Goal: Task Accomplishment & Management: Use online tool/utility

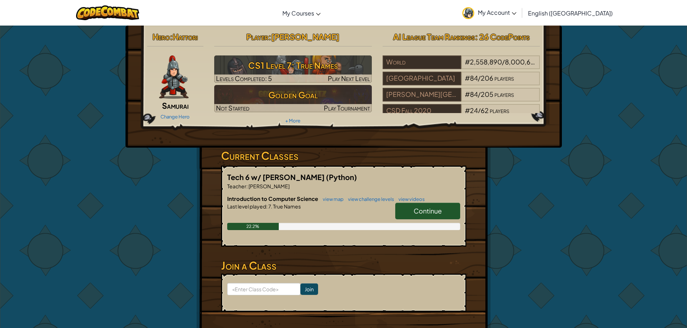
click at [425, 201] on h6 "Introduction to Computer Science view map view challenge levels view videos" at bounding box center [343, 199] width 233 height 8
click at [422, 204] on link "Continue" at bounding box center [427, 211] width 65 height 17
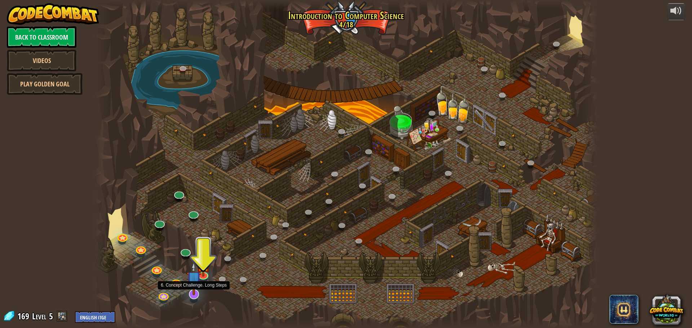
click at [194, 289] on img at bounding box center [194, 279] width 15 height 34
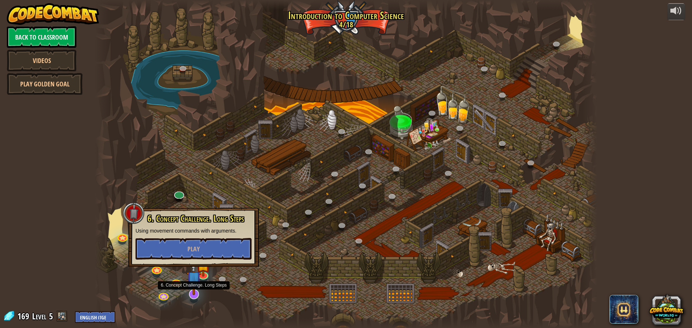
click at [194, 289] on img at bounding box center [194, 279] width 15 height 34
click at [166, 250] on button "Play" at bounding box center [194, 249] width 116 height 22
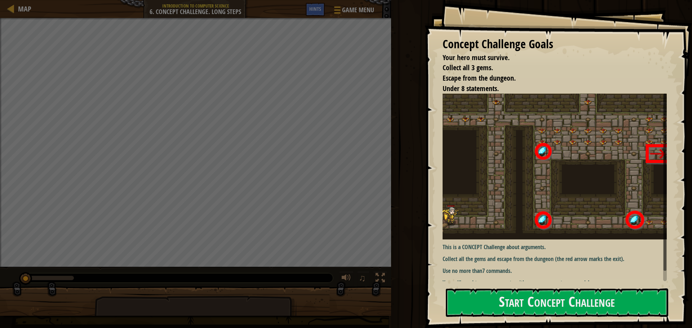
drag, startPoint x: 667, startPoint y: 231, endPoint x: 583, endPoint y: 281, distance: 98.6
click at [648, 244] on div "Concept Challenge Goals Your hero must survive. Collect all 3 gems. Escape from…" at bounding box center [558, 164] width 267 height 328
click at [476, 318] on div "Concept Challenge Goals Your hero must survive. Collect all 3 gems. Escape from…" at bounding box center [558, 164] width 267 height 328
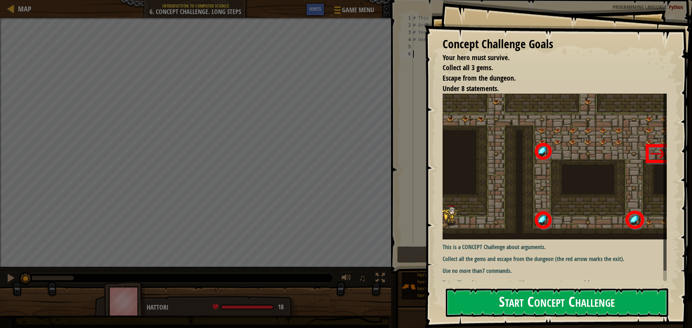
click at [484, 294] on button "Start Concept Challenge" at bounding box center [557, 303] width 222 height 28
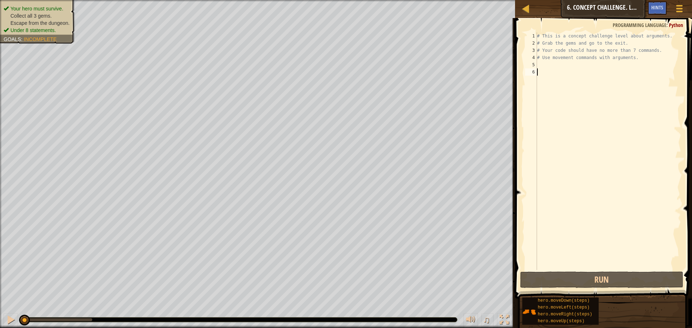
type textarea "h"
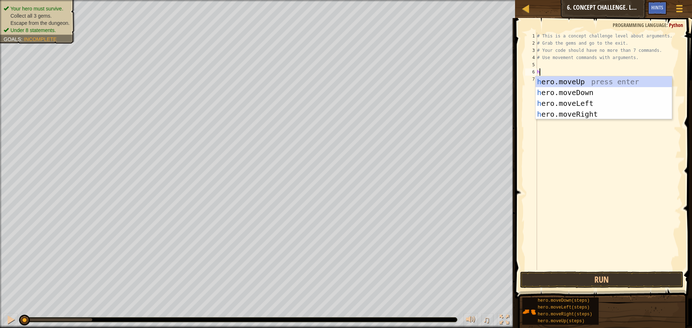
scroll to position [3, 0]
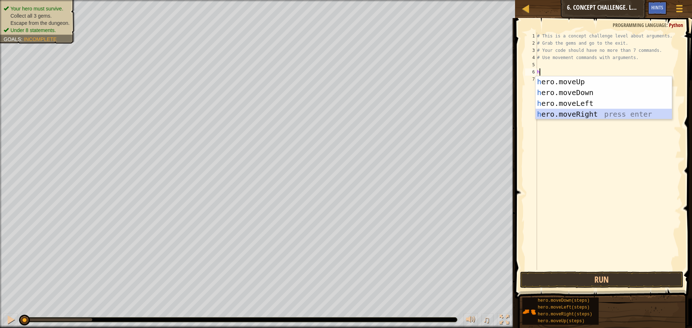
click at [590, 110] on div "h ero.moveUp press enter h ero.moveDown press enter h ero.moveLeft press enter …" at bounding box center [604, 108] width 136 height 65
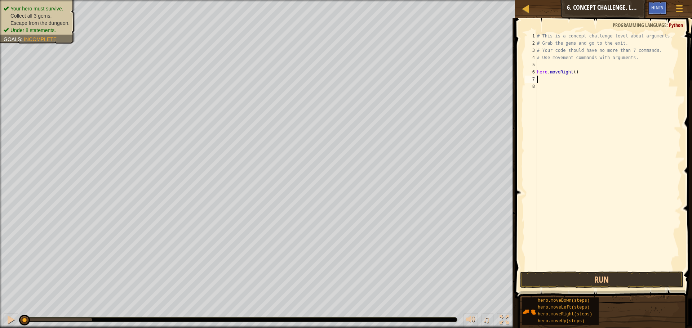
type textarea "h"
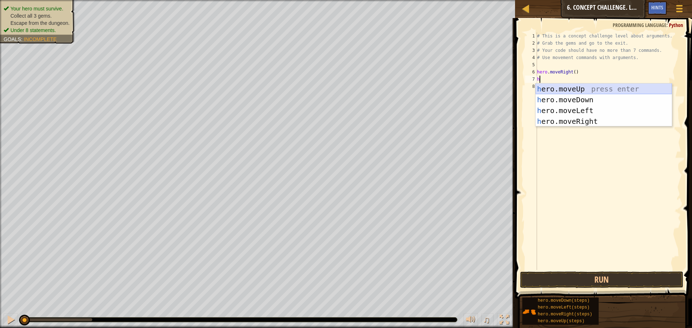
click at [572, 89] on div "h ero.moveUp press enter h ero.moveDown press enter h ero.moveLeft press enter …" at bounding box center [604, 116] width 136 height 65
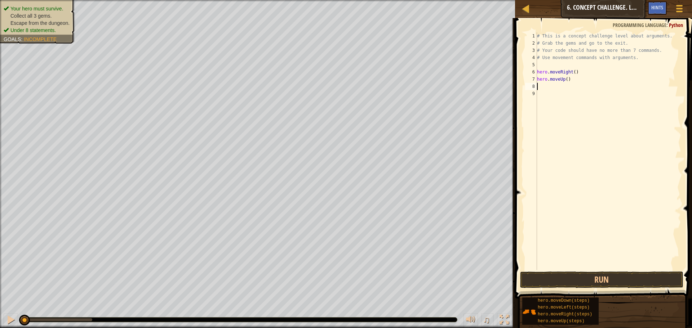
click at [565, 77] on div "# This is a concept challenge level about arguments. # Grab the gems and go to …" at bounding box center [609, 158] width 146 height 252
type textarea "hero.moveUp(3)"
click at [554, 103] on div "# This is a concept challenge level about arguments. # Grab the gems and go to …" at bounding box center [609, 158] width 146 height 252
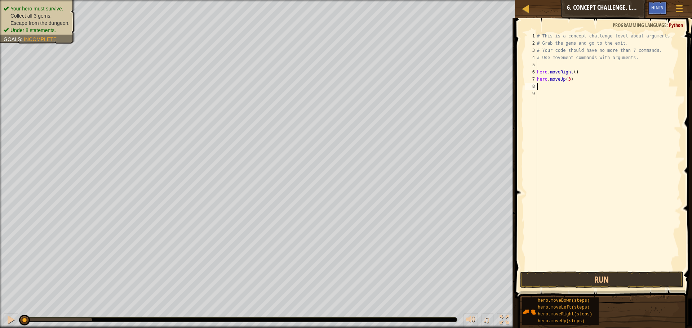
click at [542, 85] on div "# This is a concept challenge level about arguments. # Grab the gems and go to …" at bounding box center [609, 158] width 146 height 252
type textarea "h"
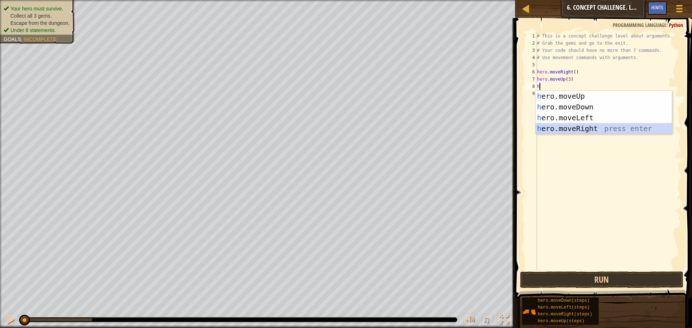
click at [598, 130] on div "h ero.moveUp press enter h ero.moveDown press enter h ero.moveLeft press enter …" at bounding box center [604, 123] width 136 height 65
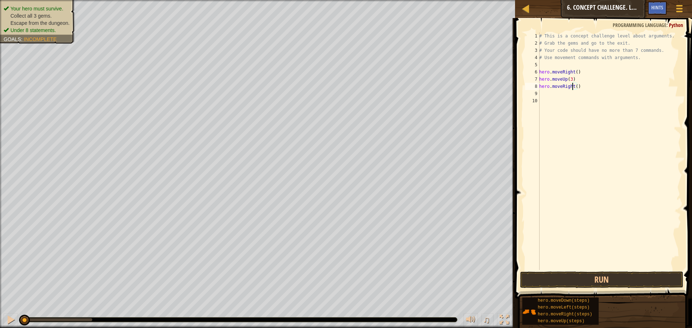
click at [573, 84] on div "# This is a concept challenge level about arguments. # Grab the gems and go to …" at bounding box center [609, 158] width 143 height 252
click at [574, 85] on div "# This is a concept challenge level about arguments. # Grab the gems and go to …" at bounding box center [609, 158] width 143 height 252
click at [574, 87] on div "# This is a concept challenge level about arguments. # Grab the gems and go to …" at bounding box center [609, 151] width 143 height 238
click at [574, 87] on div "# This is a concept challenge level about arguments. # Grab the gems and go to …" at bounding box center [609, 158] width 143 height 252
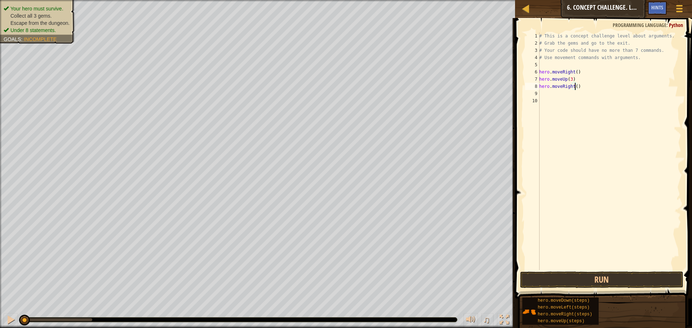
click at [575, 84] on div "# This is a concept challenge level about arguments. # Grab the gems and go to …" at bounding box center [609, 158] width 143 height 252
type textarea "hero.moveRight(2)"
click at [544, 91] on div "# This is a concept challenge level about arguments. # Grab the gems and go to …" at bounding box center [609, 158] width 143 height 252
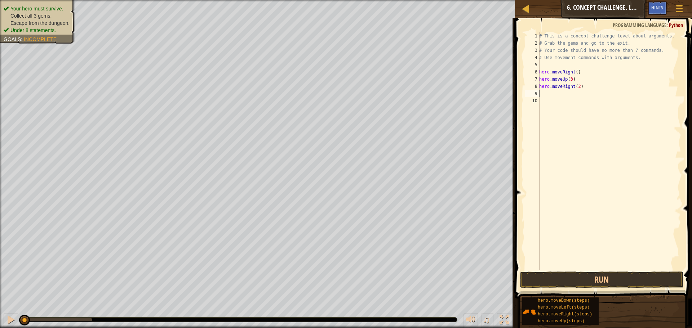
type textarea "h"
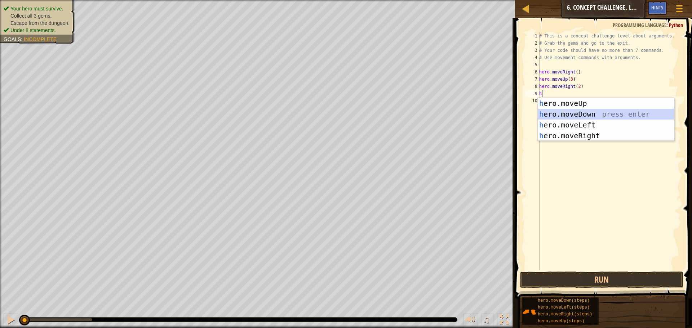
click at [587, 114] on div "h ero.moveUp press enter h ero.moveDown press enter h ero.moveLeft press enter …" at bounding box center [606, 130] width 136 height 65
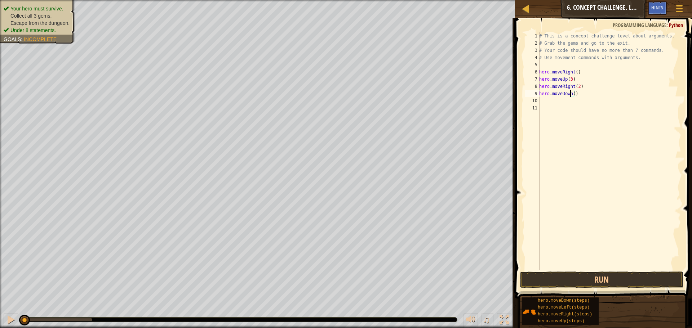
click at [571, 93] on div "# This is a concept challenge level about arguments. # Grab the gems and go to …" at bounding box center [609, 158] width 143 height 252
click at [574, 93] on div "# This is a concept challenge level about arguments. # Grab the gems and go to …" at bounding box center [609, 158] width 143 height 252
type textarea "hero.moveDown(4)"
click at [562, 99] on div "# This is a concept challenge level about arguments. # Grab the gems and go to …" at bounding box center [609, 158] width 143 height 252
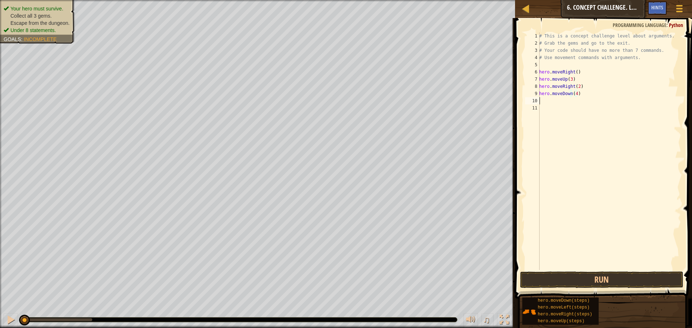
scroll to position [3, 0]
type textarea "h"
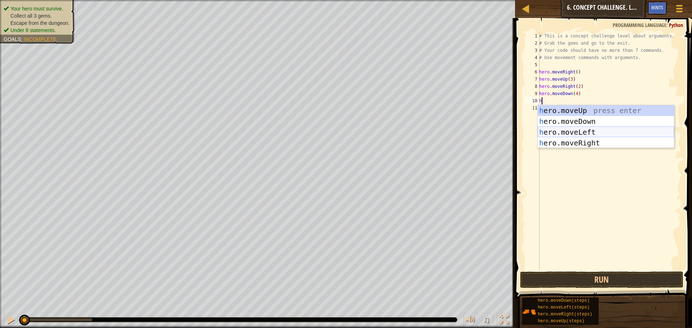
click at [579, 128] on div "h ero.moveUp press enter h ero.moveDown press enter h ero.moveLeft press enter …" at bounding box center [606, 137] width 136 height 65
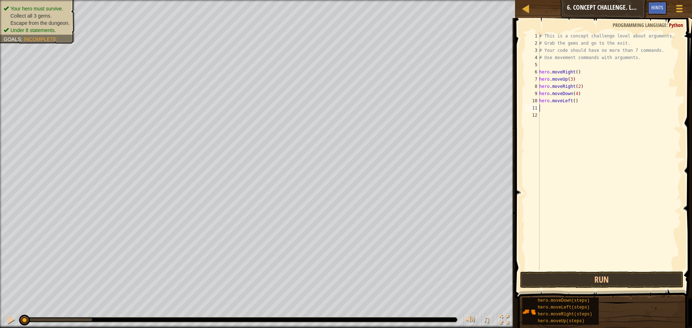
type textarea "h"
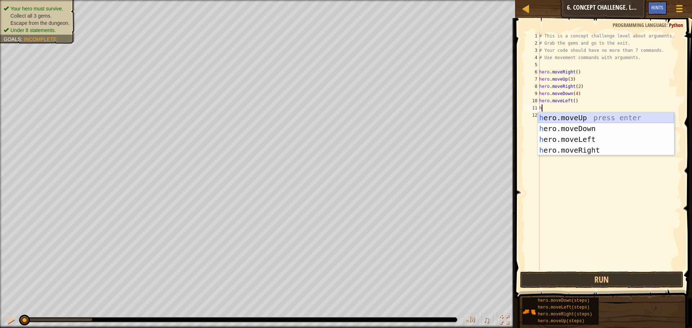
click at [576, 119] on div "h ero.moveUp press enter h ero.moveDown press enter h ero.moveLeft press enter …" at bounding box center [606, 144] width 136 height 65
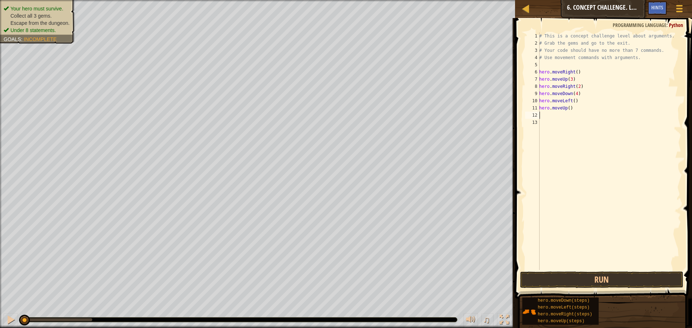
click at [567, 109] on div "# This is a concept challenge level about arguments. # Grab the gems and go to …" at bounding box center [609, 158] width 143 height 252
click at [567, 108] on div "# This is a concept challenge level about arguments. # Grab the gems and go to …" at bounding box center [609, 158] width 143 height 252
type textarea "hero.moveUp2)"
click at [553, 114] on div "# This is a concept challenge level about arguments. # Grab the gems and go to …" at bounding box center [609, 158] width 143 height 252
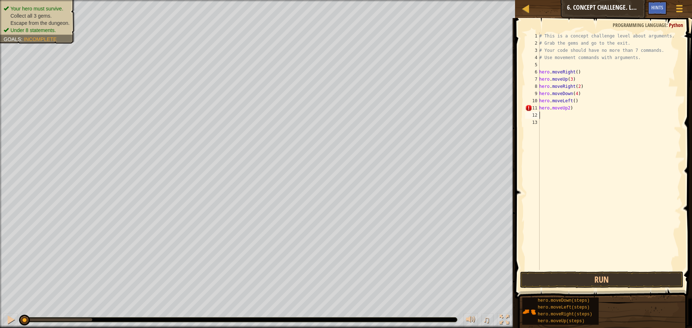
scroll to position [3, 0]
click at [566, 106] on div "# This is a concept challenge level about arguments. # Grab the gems and go to …" at bounding box center [609, 158] width 143 height 252
drag, startPoint x: 571, startPoint y: 108, endPoint x: 541, endPoint y: 110, distance: 29.6
click at [541, 110] on div "# This is a concept challenge level about arguments. # Grab the gems and go to …" at bounding box center [609, 158] width 143 height 252
type textarea "h"
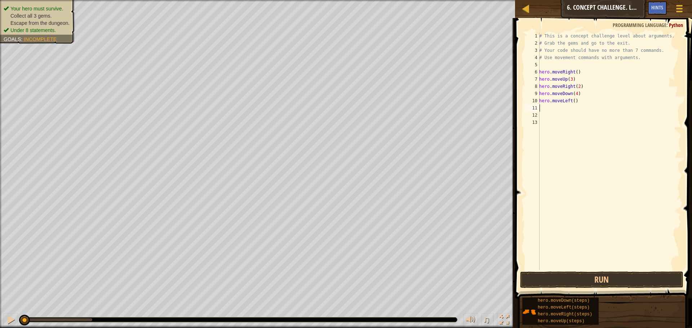
type textarea "h"
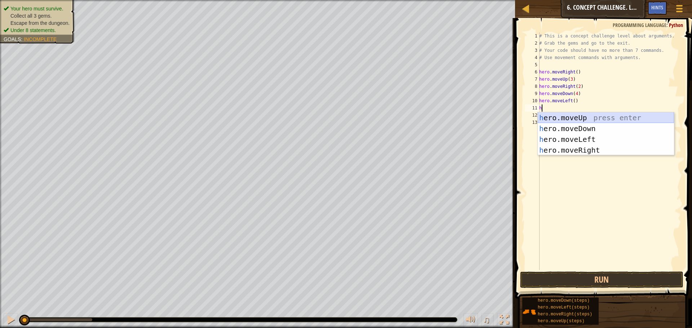
click at [577, 117] on div "h ero.moveUp press enter h ero.moveDown press enter h ero.moveLeft press enter …" at bounding box center [606, 144] width 136 height 65
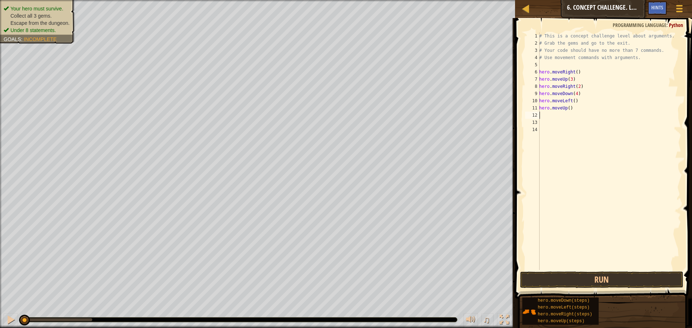
click at [567, 109] on div "# This is a concept challenge level about arguments. # Grab the gems and go to …" at bounding box center [609, 158] width 143 height 252
type textarea "hero.moveUp(2)"
click at [543, 115] on div "# This is a concept challenge level about arguments. # Grab the gems and go to …" at bounding box center [609, 158] width 143 height 252
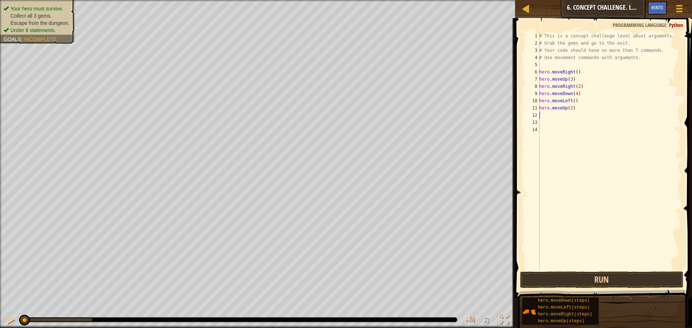
type textarea "h"
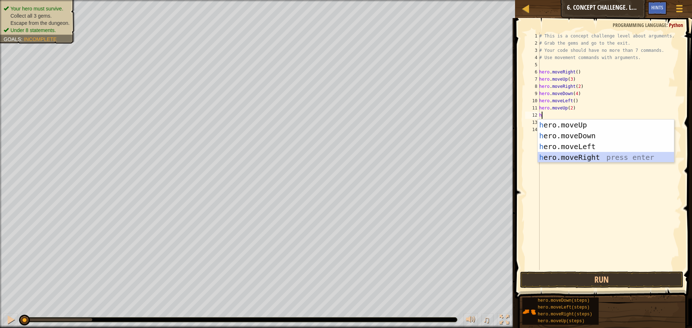
click at [577, 154] on div "h ero.moveUp press enter h ero.moveDown press enter h ero.moveLeft press enter …" at bounding box center [606, 152] width 136 height 65
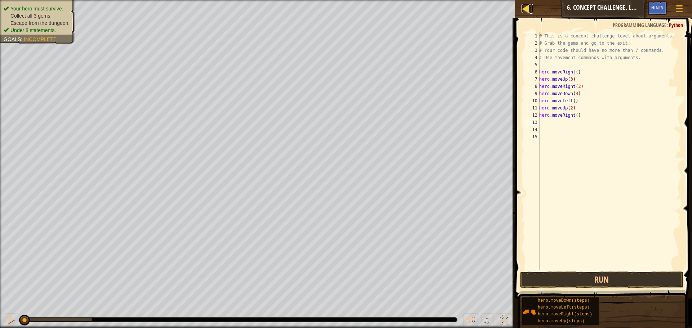
click at [531, 10] on link "Map" at bounding box center [531, 9] width 4 height 10
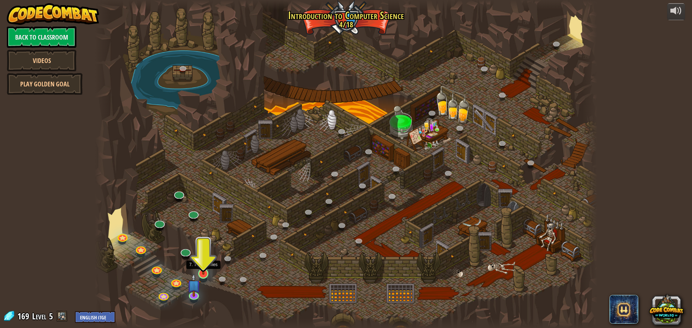
click at [204, 273] on img at bounding box center [203, 259] width 13 height 31
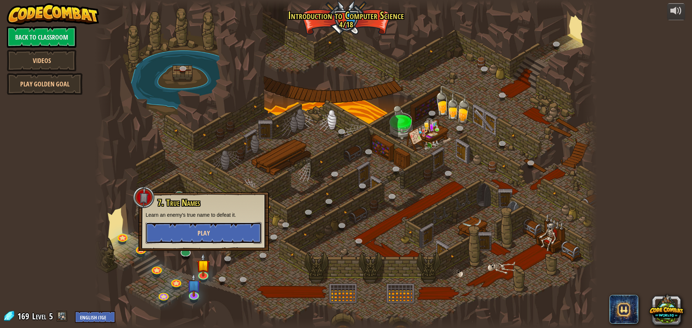
drag, startPoint x: 208, startPoint y: 237, endPoint x: 210, endPoint y: 234, distance: 4.6
click at [210, 234] on button "Play" at bounding box center [204, 233] width 116 height 22
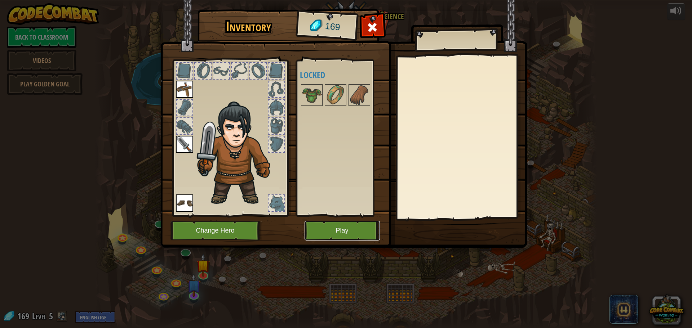
click at [327, 230] on button "Play" at bounding box center [342, 231] width 75 height 20
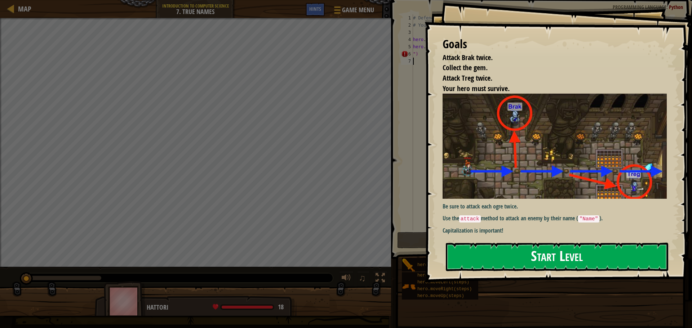
click at [511, 245] on button "Start Level" at bounding box center [557, 257] width 222 height 28
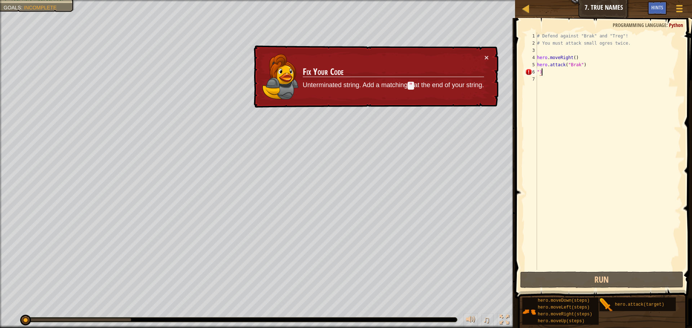
click at [505, 79] on div "Map Introduction to Computer Science 7. True Names Game Menu Done Hints 1 ההההה…" at bounding box center [346, 164] width 692 height 328
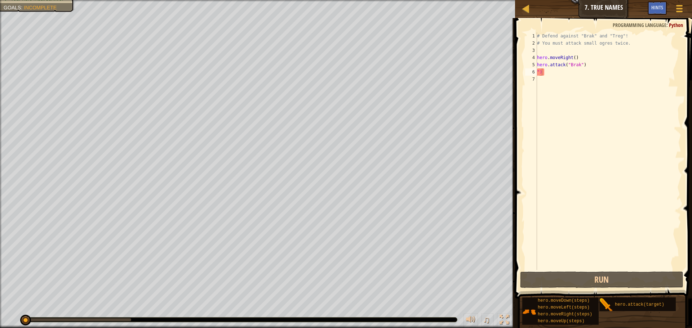
click at [686, 156] on span at bounding box center [604, 148] width 183 height 302
click at [686, 174] on span at bounding box center [604, 148] width 183 height 302
type textarea """
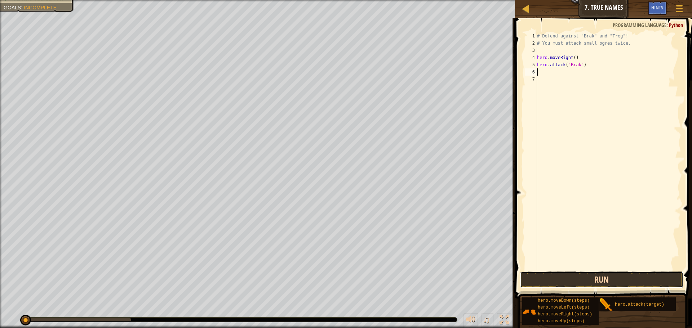
click at [543, 280] on button "Run" at bounding box center [601, 280] width 163 height 17
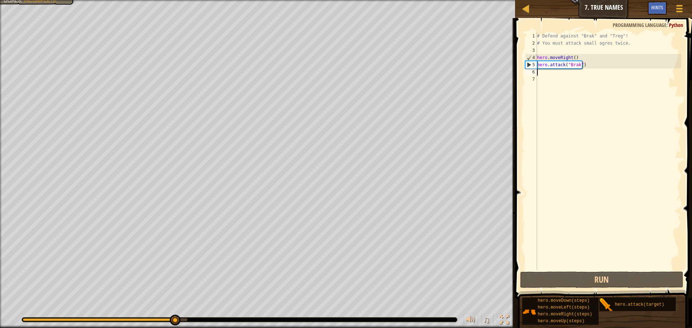
type textarea "h"
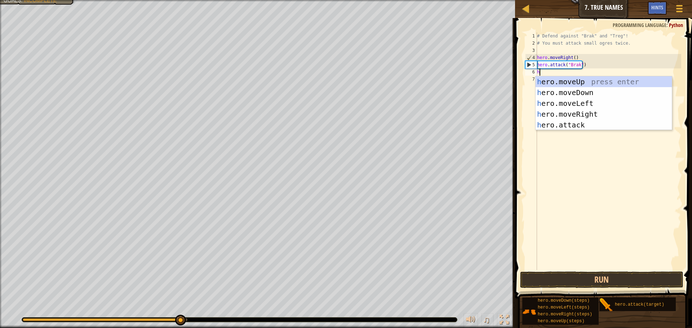
scroll to position [3, 0]
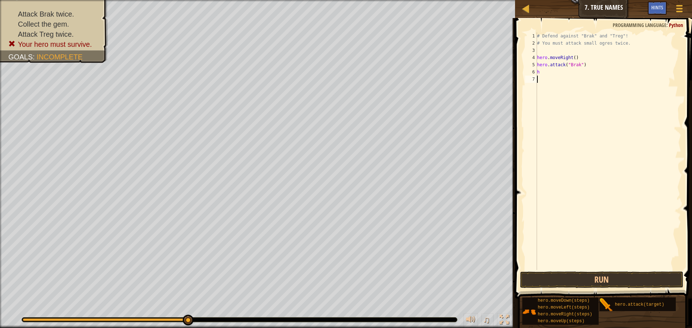
click at [553, 130] on div "# Defend against "Brak" and "Treg"! # You must attack small ogres twice. hero .…" at bounding box center [609, 158] width 146 height 252
type textarea "h"
click at [542, 72] on div "# Defend against "Brak" and "Treg"! # You must attack small ogres twice. hero .…" at bounding box center [609, 158] width 146 height 252
click at [545, 78] on div "# Defend against "Brak" and "Treg"! # You must attack small ogres twice. hero .…" at bounding box center [609, 158] width 146 height 252
type textarea "h"
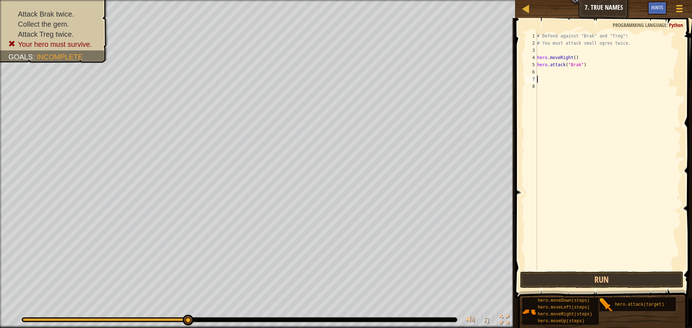
click at [542, 70] on div "# Defend against "Brak" and "Treg"! # You must attack small ogres twice. hero .…" at bounding box center [609, 158] width 146 height 252
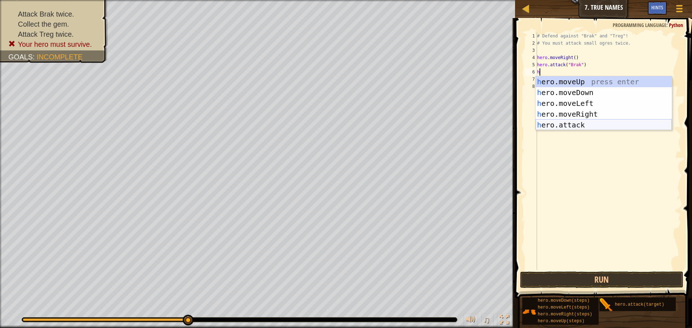
click at [575, 121] on div "h ero.moveUp press enter h ero.moveDown press enter h ero.moveLeft press enter …" at bounding box center [604, 114] width 136 height 76
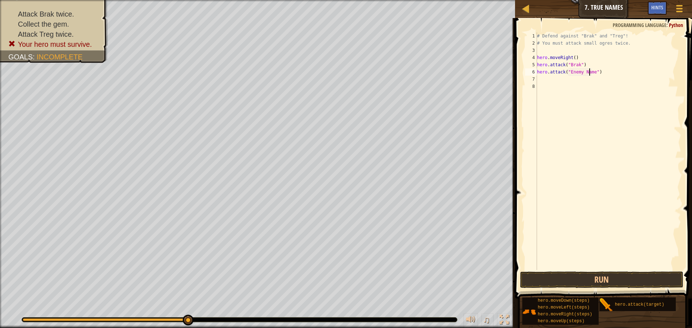
click at [590, 74] on div "# Defend against "Brak" and "Treg"! # You must attack small ogres twice. hero .…" at bounding box center [609, 158] width 146 height 252
click at [592, 74] on div "# Defend against "Brak" and "Treg"! # You must attack small ogres twice. hero .…" at bounding box center [609, 158] width 146 height 252
type textarea "hero.attack('treg")"
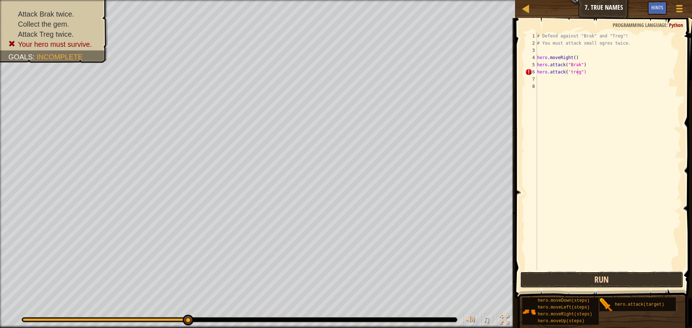
click at [552, 280] on button "Run" at bounding box center [601, 280] width 163 height 17
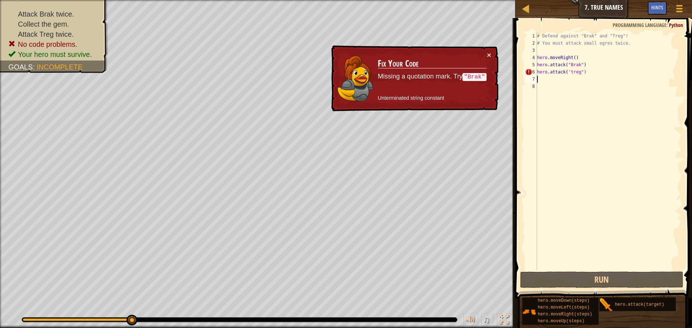
click at [587, 76] on div "# Defend against "Brak" and "Treg"! # You must attack small ogres twice. hero .…" at bounding box center [609, 158] width 146 height 252
click at [589, 69] on div "# Defend against "Brak" and "Treg"! # You must attack small ogres twice. hero .…" at bounding box center [609, 158] width 146 height 252
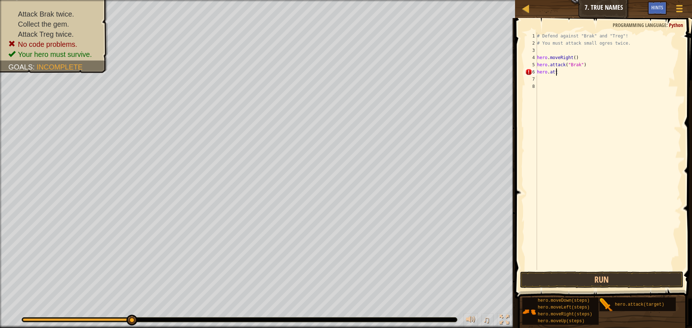
type textarea "h"
type textarea "hero.attack("Brak"h"
click at [544, 71] on div "# Defend against "Brak" and "Treg"! # You must attack small ogres twice. hero .…" at bounding box center [609, 158] width 146 height 252
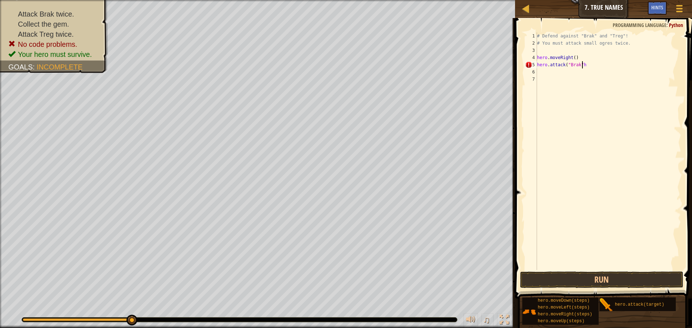
click at [583, 66] on div "# Defend against "Brak" and "Treg"! # You must attack small ogres twice. hero .…" at bounding box center [609, 158] width 146 height 252
type textarea "hero.attack("Brak""
click at [556, 75] on div "# Defend against "Brak" and "Treg"! # You must attack small ogres twice. hero .…" at bounding box center [609, 158] width 146 height 252
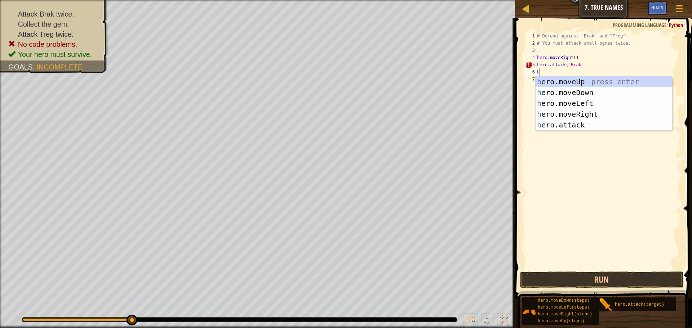
click at [585, 62] on div "# Defend against "Brak" and "Treg"! # You must attack small ogres twice. hero .…" at bounding box center [609, 158] width 146 height 252
type textarea "hero.attack("Brak""
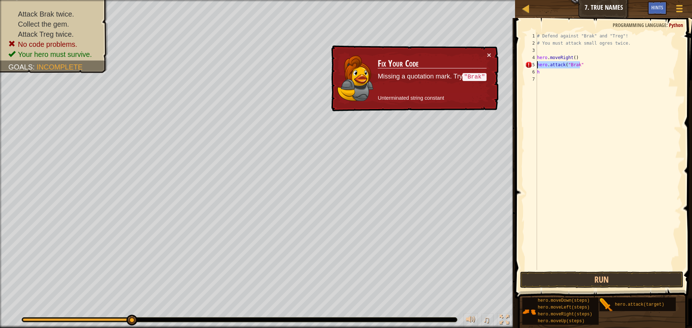
drag, startPoint x: 585, startPoint y: 62, endPoint x: 534, endPoint y: 65, distance: 50.1
click at [534, 65] on div "hero.attack("Brak" 1 2 3 4 5 6 7 # Defend against "Brak" and "Treg"! # You must…" at bounding box center [603, 151] width 158 height 238
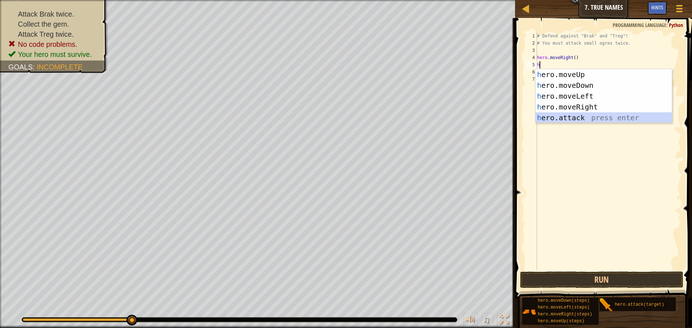
click at [560, 117] on div "h ero.moveUp press enter h ero.moveDown press enter h ero.moveLeft press enter …" at bounding box center [604, 107] width 136 height 76
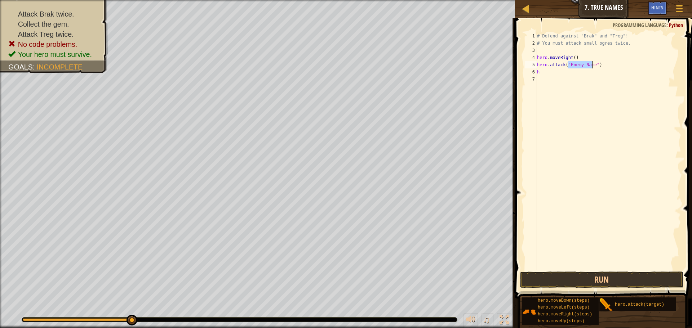
click at [585, 62] on div "# Defend against "Brak" and "Treg"! # You must attack small ogres twice. hero .…" at bounding box center [609, 151] width 146 height 238
click at [570, 72] on div "# Defend against "Brak" and "Treg"! # You must attack small ogres twice. hero .…" at bounding box center [609, 158] width 146 height 252
type textarea "h"
click at [572, 261] on div "# Defend against "Brak" and "Treg"! # You must attack small ogres twice. hero .…" at bounding box center [609, 158] width 146 height 252
click at [565, 278] on button "Run" at bounding box center [601, 280] width 163 height 17
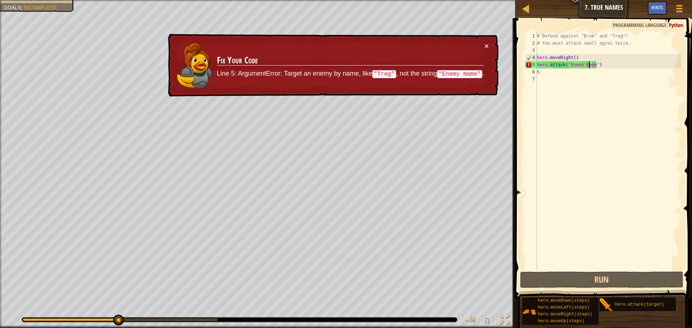
click at [589, 65] on div "# Defend against "Brak" and "Treg"! # You must attack small ogres twice. hero .…" at bounding box center [609, 158] width 146 height 252
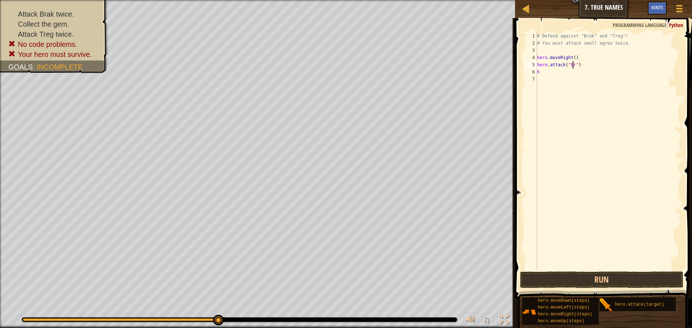
scroll to position [3, 3]
click at [550, 72] on div "# Defend against "Brak" and "Treg"! # You must attack small ogres twice. hero .…" at bounding box center [609, 158] width 146 height 252
type textarea "h"
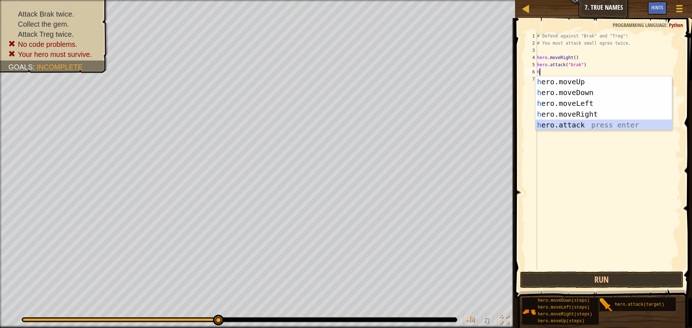
click at [547, 125] on div "h ero.moveUp press enter h ero.moveDown press enter h ero.moveLeft press enter …" at bounding box center [604, 114] width 136 height 76
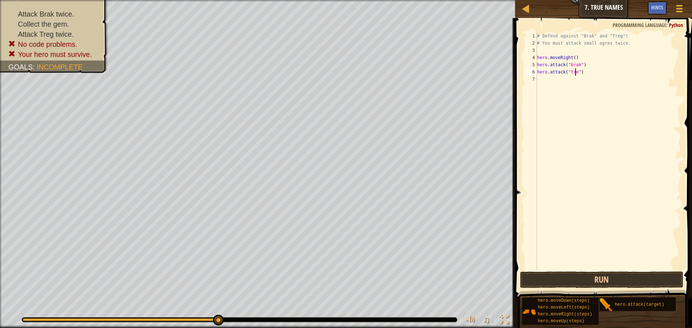
scroll to position [3, 3]
type textarea "hero.attack("treg")"
click at [558, 81] on div "# Defend against "Brak" and "Treg"! # You must attack small ogres twice. hero .…" at bounding box center [609, 158] width 146 height 252
type textarea "h"
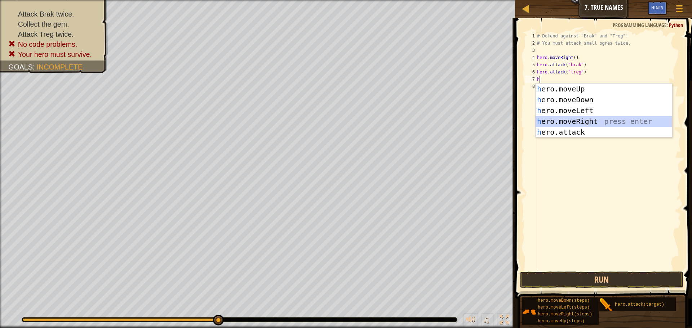
click at [553, 117] on div "h ero.moveUp press enter h ero.moveDown press enter h ero.moveLeft press enter …" at bounding box center [604, 122] width 136 height 76
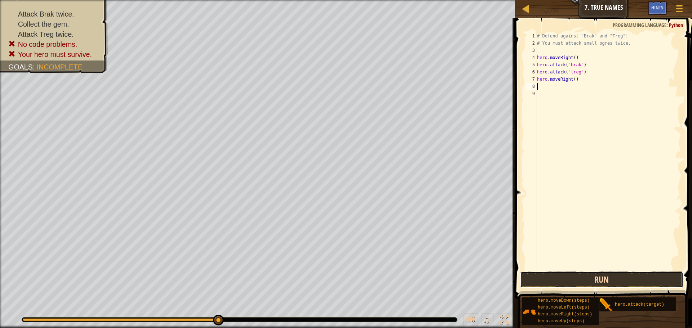
click at [554, 284] on button "Run" at bounding box center [601, 280] width 163 height 17
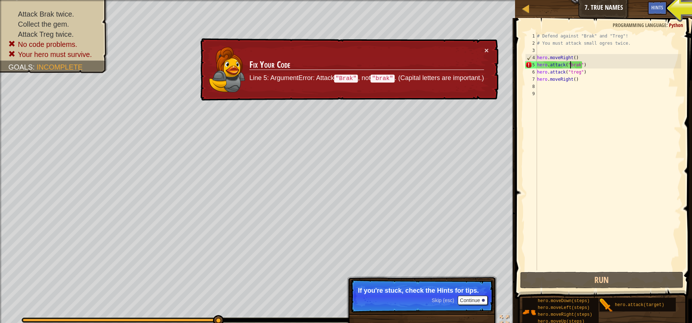
click at [569, 62] on div "# Defend against "Brak" and "Treg"! # You must attack small ogres twice. hero .…" at bounding box center [609, 158] width 146 height 252
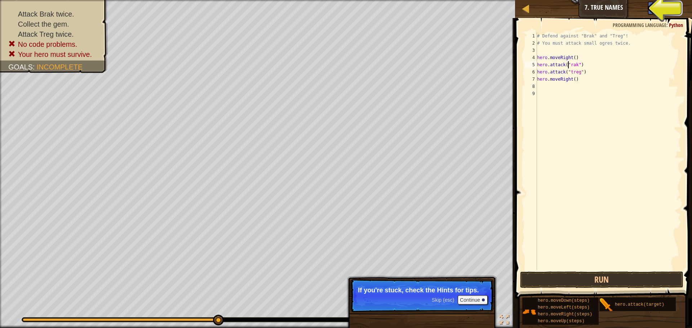
scroll to position [3, 3]
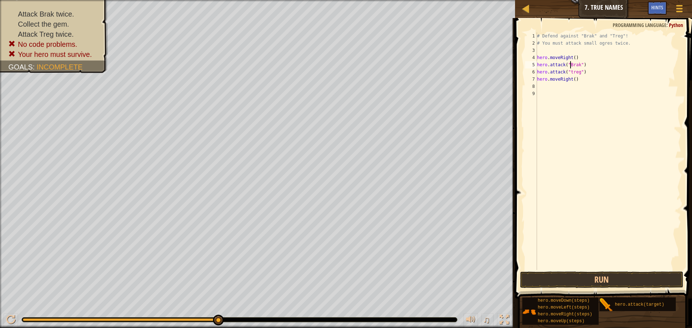
click at [569, 72] on div "# Defend against "Brak" and "Treg"! # You must attack small ogres twice. hero .…" at bounding box center [609, 158] width 146 height 252
click at [571, 74] on div "# Defend against "Brak" and "Treg"! # You must attack small ogres twice. hero .…" at bounding box center [609, 158] width 146 height 252
click at [552, 280] on button "Run" at bounding box center [601, 280] width 163 height 17
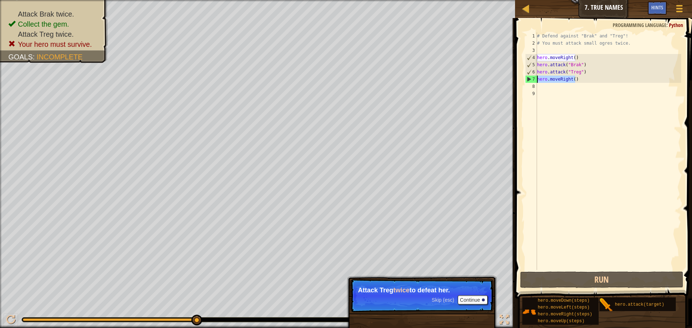
drag, startPoint x: 577, startPoint y: 79, endPoint x: 515, endPoint y: 76, distance: 62.4
click at [515, 76] on div "hero.attack("Treg") 1 2 3 4 5 6 7 8 9 # Defend against "Brak" and "Treg"! # You…" at bounding box center [602, 173] width 179 height 302
click at [602, 82] on div "# Defend against "Brak" and "Treg"! # You must attack small ogres twice. hero .…" at bounding box center [609, 151] width 146 height 238
click at [564, 80] on div "# Defend against "Brak" and "Treg"! # You must attack small ogres twice. hero .…" at bounding box center [609, 158] width 146 height 252
click at [574, 79] on div "# Defend against "Brak" and "Treg"! # You must attack small ogres twice. hero .…" at bounding box center [609, 158] width 146 height 252
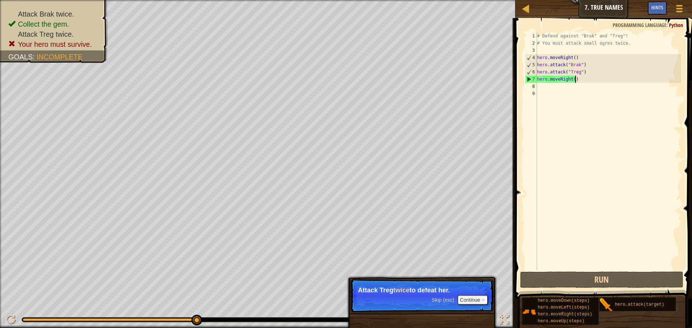
click at [578, 78] on div "# Defend against "Brak" and "Treg"! # You must attack small ogres twice. hero .…" at bounding box center [609, 158] width 146 height 252
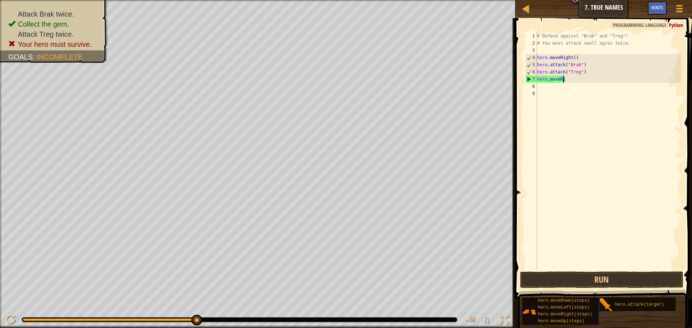
scroll to position [3, 1]
type textarea "h"
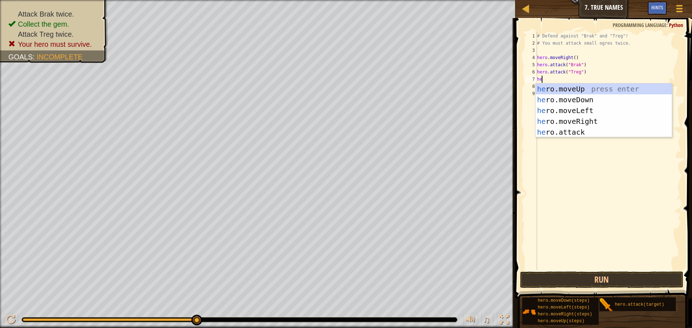
scroll to position [3, 0]
click at [612, 71] on div "# Defend against "Brak" and "Treg"! # You must attack small ogres twice. hero .…" at bounding box center [609, 158] width 146 height 252
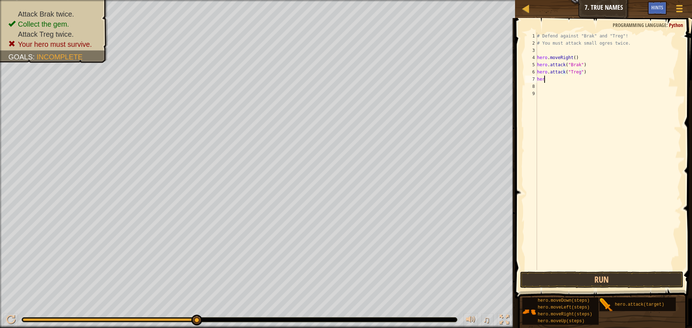
click at [546, 82] on div "# Defend against "Brak" and "Treg"! # You must attack small ogres twice. hero .…" at bounding box center [609, 158] width 146 height 252
type textarea "h"
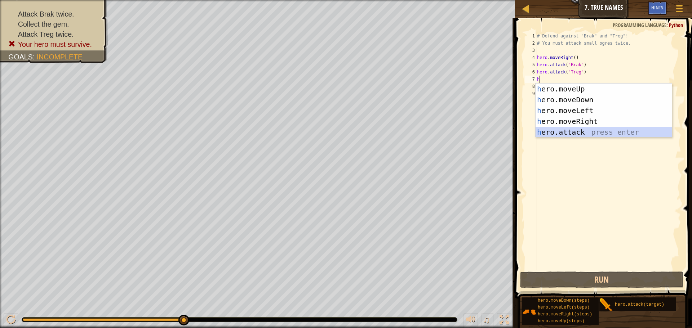
click at [558, 130] on div "h ero.moveUp press enter h ero.moveDown press enter h ero.moveLeft press enter …" at bounding box center [604, 122] width 136 height 76
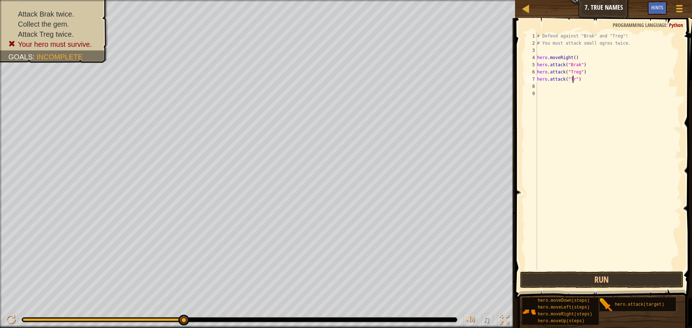
scroll to position [3, 3]
type textarea "hero.attack("Treg")"
click at [546, 86] on div "# Defend against "Brak" and "Treg"! # You must attack small ogres twice. hero .…" at bounding box center [609, 158] width 146 height 252
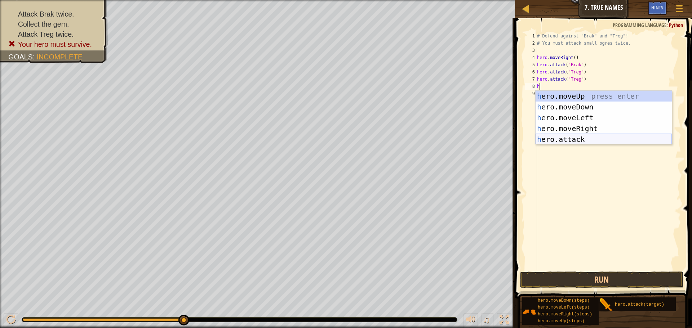
click at [578, 137] on div "h ero.moveUp press enter h ero.moveDown press enter h ero.moveLeft press enter …" at bounding box center [604, 129] width 136 height 76
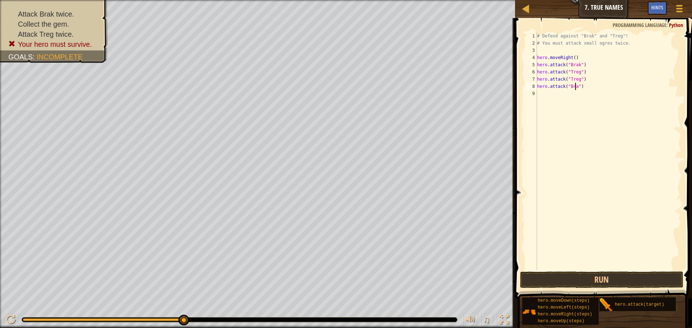
scroll to position [3, 3]
type textarea "hero.attack("Brak")"
click at [577, 274] on button "Run" at bounding box center [601, 280] width 163 height 17
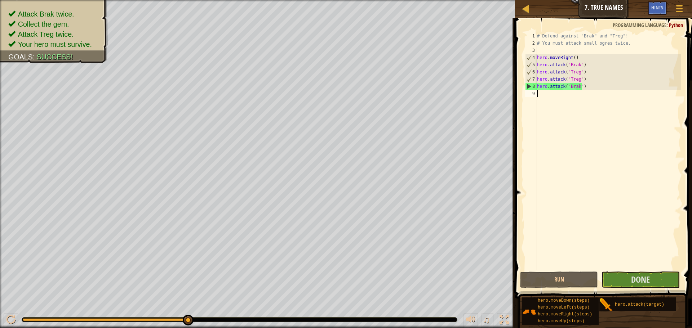
click at [539, 93] on div "# Defend against "Brak" and "Treg"! # You must attack small ogres twice. hero .…" at bounding box center [609, 158] width 146 height 252
type textarea "h"
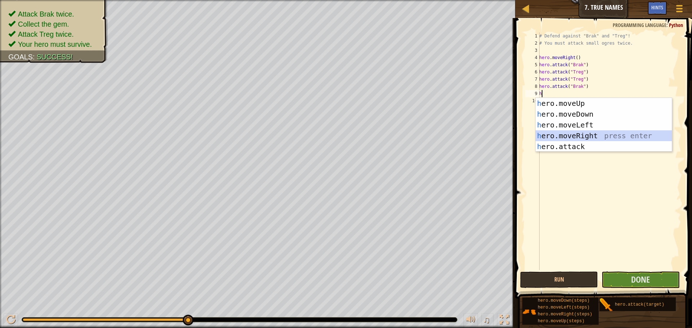
click at [573, 130] on div "h ero.moveUp press enter h ero.moveDown press enter h ero.moveLeft press enter …" at bounding box center [604, 136] width 136 height 76
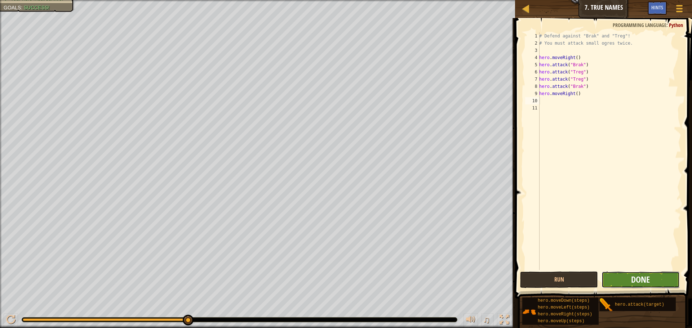
click at [632, 274] on button "Done" at bounding box center [641, 280] width 78 height 17
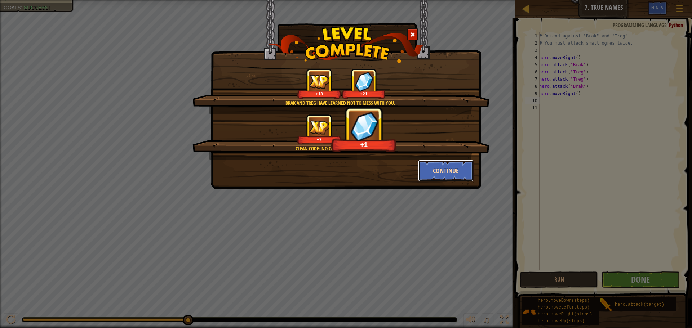
click at [440, 169] on button "Continue" at bounding box center [446, 171] width 56 height 22
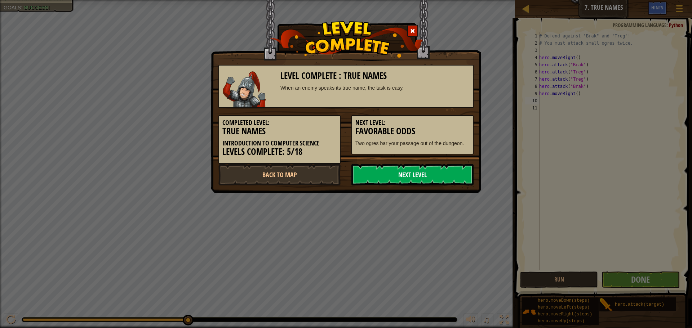
click at [390, 176] on link "Next Level" at bounding box center [412, 175] width 122 height 22
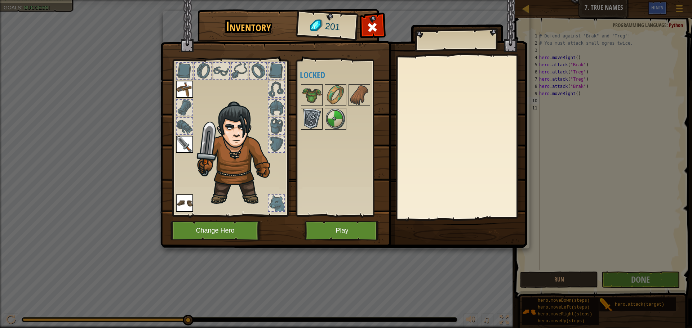
click at [318, 111] on img at bounding box center [312, 119] width 20 height 20
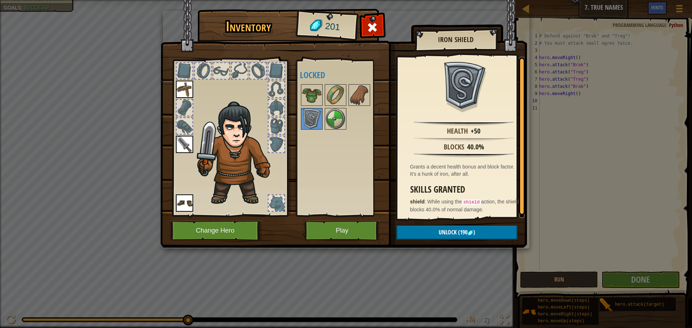
click at [324, 116] on div at bounding box center [345, 107] width 90 height 48
click at [309, 98] on img at bounding box center [312, 95] width 20 height 20
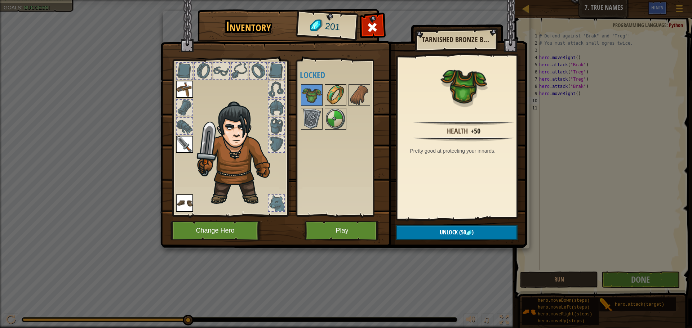
click at [331, 92] on img at bounding box center [335, 95] width 20 height 20
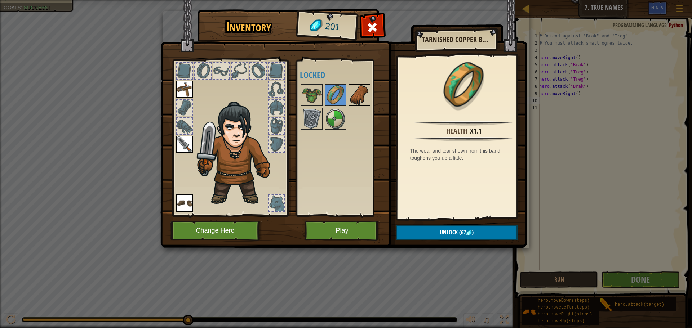
click at [358, 94] on img at bounding box center [359, 95] width 20 height 20
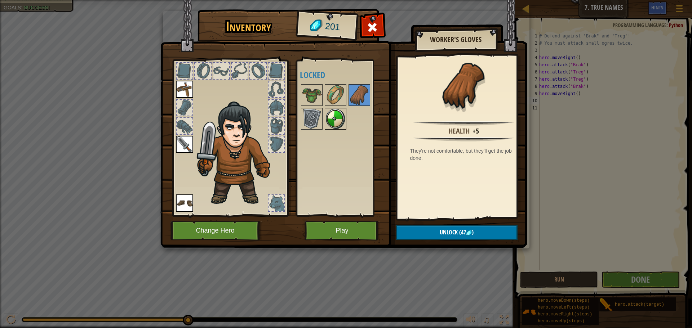
click at [338, 112] on img at bounding box center [335, 119] width 20 height 20
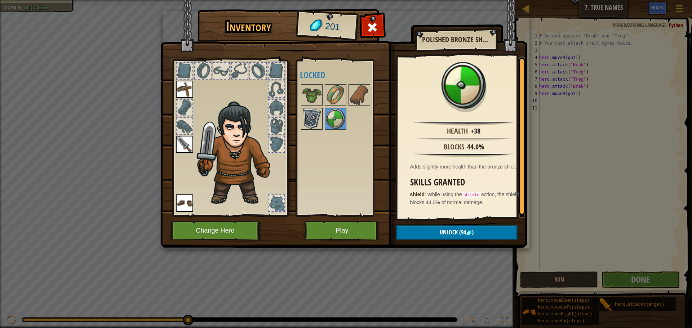
click at [305, 119] on img at bounding box center [312, 119] width 20 height 20
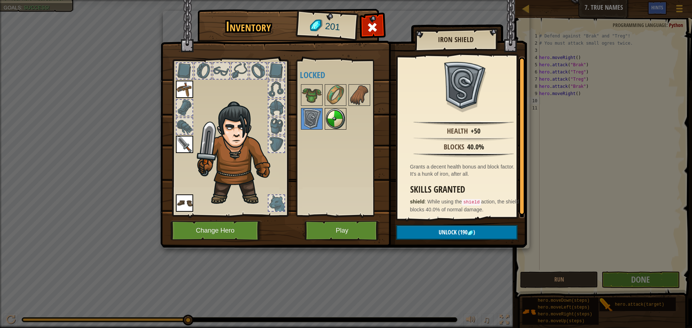
drag, startPoint x: 328, startPoint y: 106, endPoint x: 330, endPoint y: 112, distance: 6.2
click at [330, 112] on div "Available Equip Equip Equip (double-click to equip) Locked" at bounding box center [345, 138] width 90 height 150
drag, startPoint x: 333, startPoint y: 115, endPoint x: 334, endPoint y: 124, distance: 8.3
click at [333, 119] on img at bounding box center [335, 119] width 20 height 20
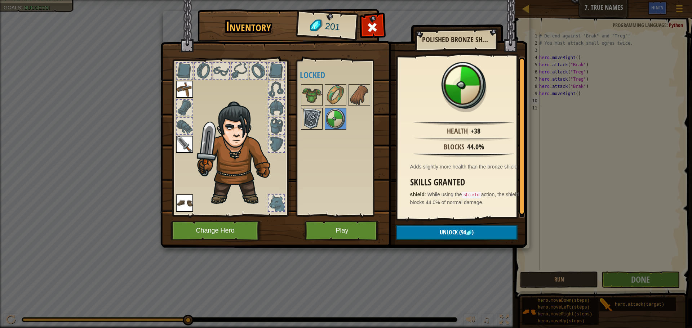
click at [317, 111] on img at bounding box center [312, 119] width 20 height 20
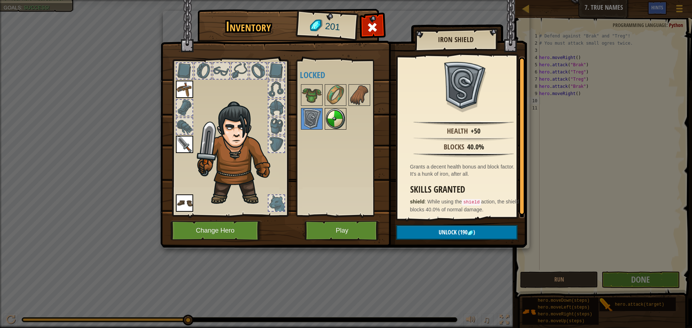
click at [335, 117] on img at bounding box center [335, 119] width 20 height 20
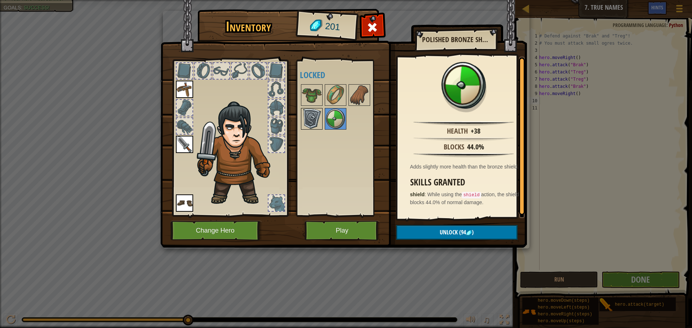
click at [315, 118] on img at bounding box center [312, 119] width 20 height 20
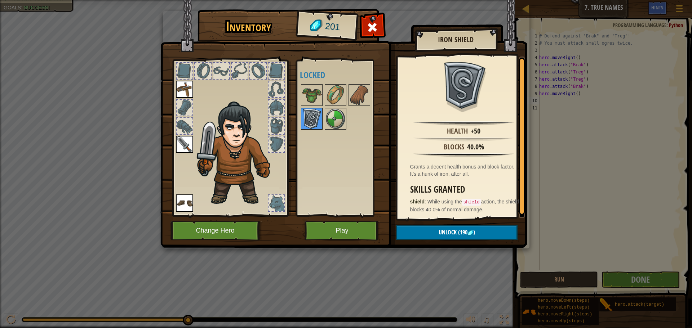
click at [321, 117] on img at bounding box center [312, 119] width 20 height 20
click at [331, 121] on img at bounding box center [335, 119] width 20 height 20
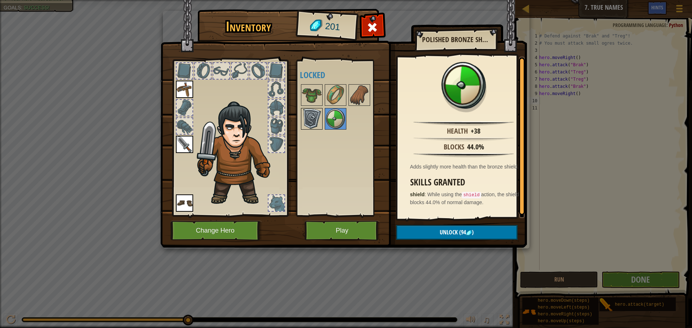
click at [304, 114] on img at bounding box center [312, 119] width 20 height 20
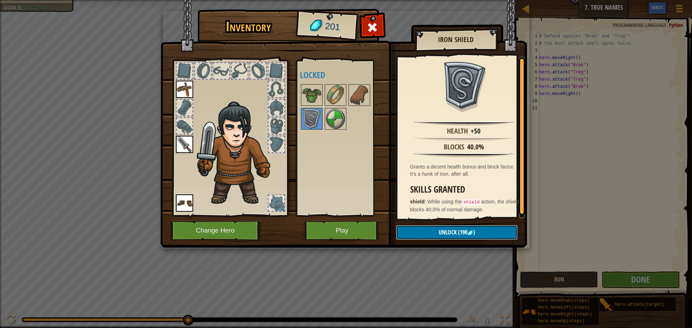
click at [429, 235] on button "Unlock (190 )" at bounding box center [456, 232] width 121 height 15
click at [426, 230] on button "Confirm" at bounding box center [456, 232] width 121 height 15
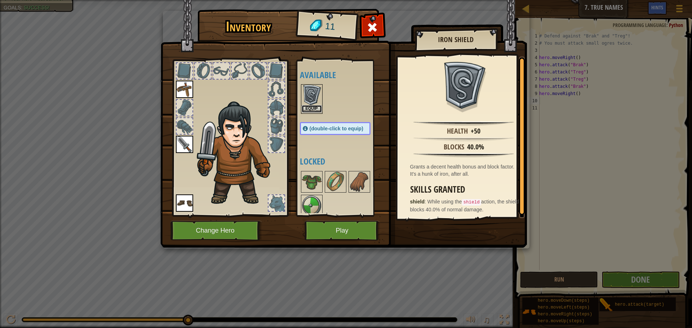
click at [310, 107] on button "Equip" at bounding box center [312, 109] width 20 height 8
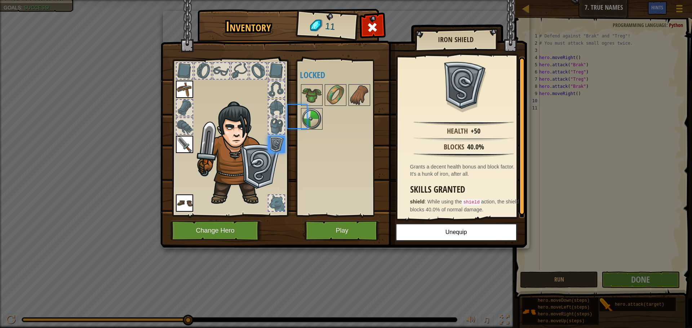
click at [310, 107] on div at bounding box center [342, 107] width 85 height 48
click at [312, 224] on button "Play" at bounding box center [342, 231] width 75 height 20
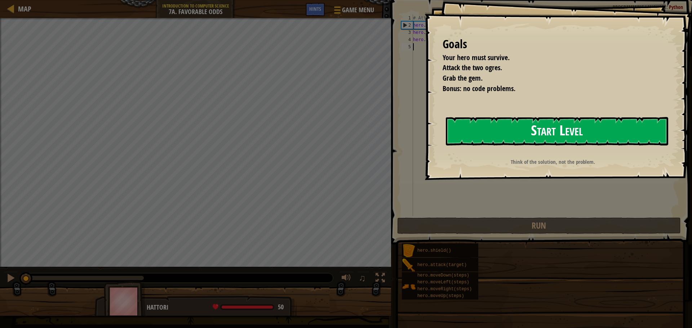
click at [515, 135] on button "Start Level" at bounding box center [557, 131] width 222 height 28
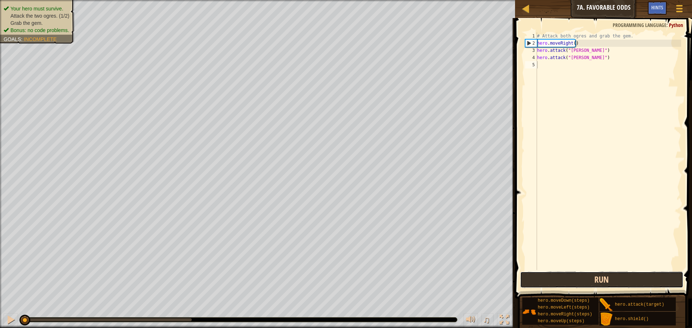
click at [559, 273] on button "Run" at bounding box center [601, 280] width 163 height 17
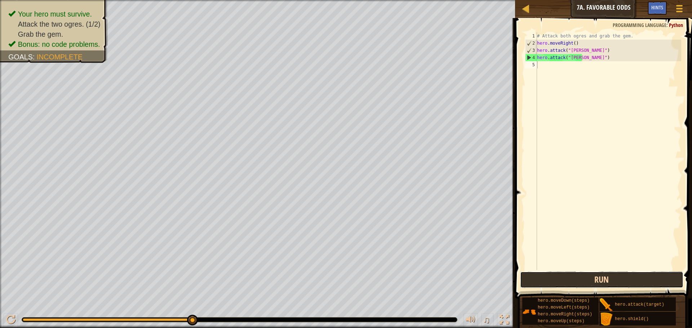
click at [575, 281] on button "Run" at bounding box center [601, 280] width 163 height 17
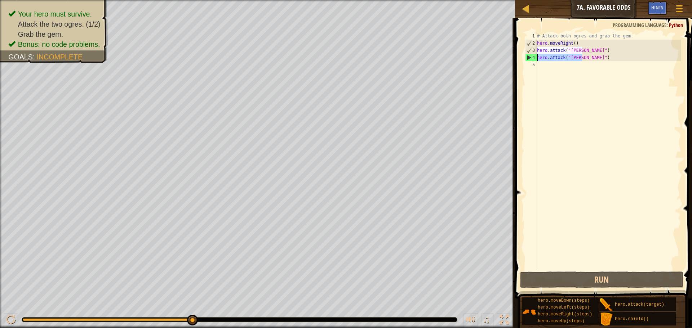
drag, startPoint x: 582, startPoint y: 56, endPoint x: 535, endPoint y: 59, distance: 47.7
click at [535, 59] on div "1 2 3 4 5 # Attack both ogres and grab the gem. hero . moveRight ( ) hero . att…" at bounding box center [603, 151] width 158 height 238
type textarea "hero.attack("[PERSON_NAME]")"
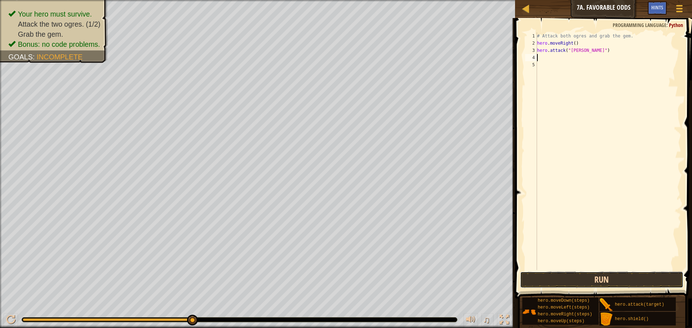
click at [580, 278] on button "Run" at bounding box center [601, 280] width 163 height 17
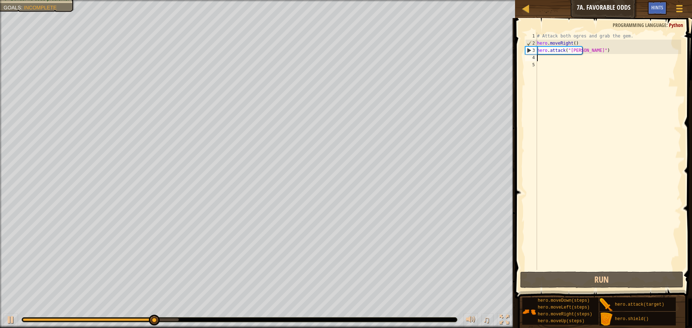
scroll to position [3, 0]
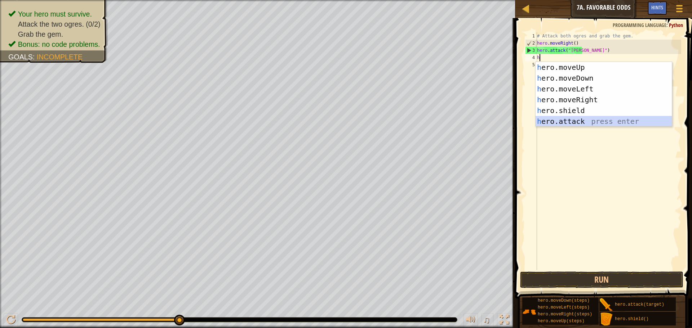
click at [565, 119] on div "h ero.moveUp press enter h ero.moveDown press enter h ero.moveLeft press enter …" at bounding box center [604, 105] width 136 height 87
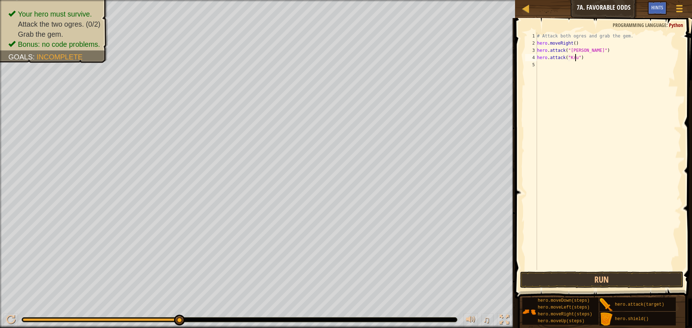
scroll to position [3, 3]
type textarea "hero.attack("[PERSON_NAME]")"
click at [566, 65] on div "# Attack both ogres and grab the gem. hero . moveRight ( ) hero . attack ( "[PE…" at bounding box center [609, 158] width 146 height 252
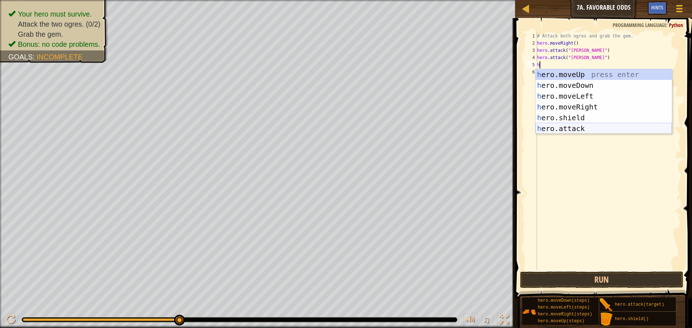
click at [552, 130] on div "h ero.moveUp press enter h ero.moveDown press enter h ero.moveLeft press enter …" at bounding box center [604, 112] width 136 height 87
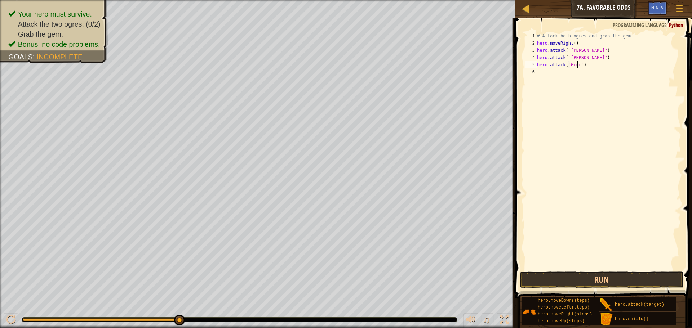
type textarea "hero.attack("Grump")"
click at [621, 264] on div "# Attack both ogres and grab the gem. hero . moveRight ( ) hero . attack ( "[PE…" at bounding box center [609, 158] width 146 height 252
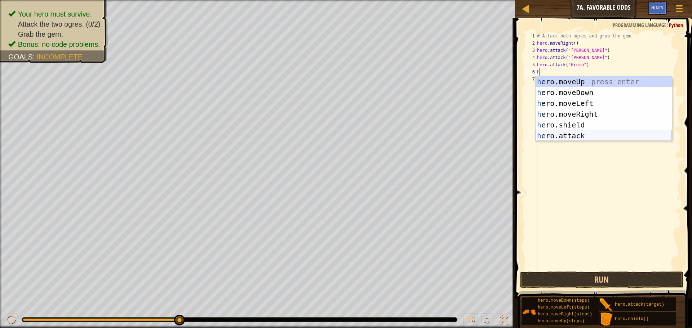
click at [563, 136] on div "h ero.moveUp press enter h ero.moveDown press enter h ero.moveLeft press enter …" at bounding box center [604, 119] width 136 height 87
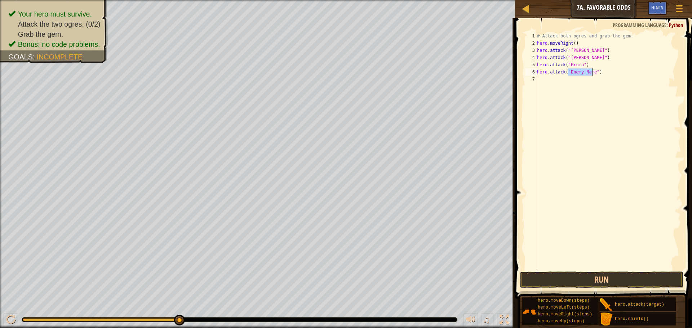
scroll to position [3, 3]
type textarea "hero.attack("Grump")"
click at [542, 82] on div "# Attack both ogres and grab the gem. hero . moveRight ( ) hero . attack ( "[PE…" at bounding box center [609, 158] width 146 height 252
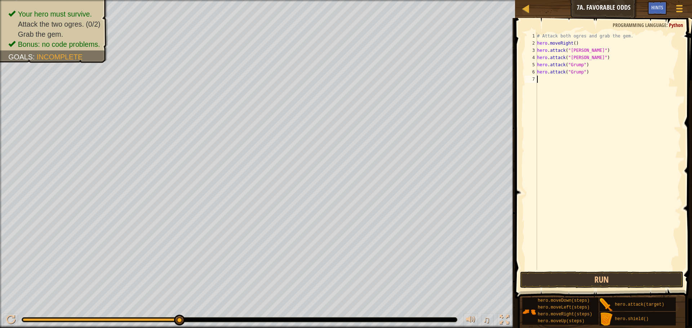
type textarea "h"
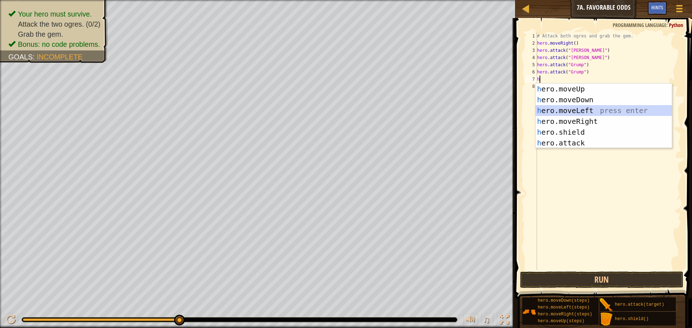
click at [562, 108] on div "h ero.moveUp press enter h ero.moveDown press enter h ero.moveLeft press enter …" at bounding box center [604, 127] width 136 height 87
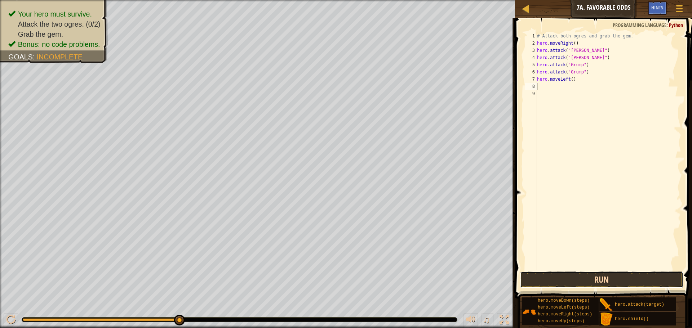
click at [558, 277] on button "Run" at bounding box center [601, 280] width 163 height 17
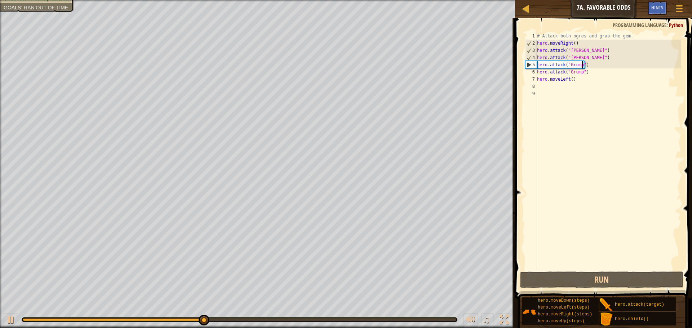
drag, startPoint x: 590, startPoint y: 67, endPoint x: 581, endPoint y: 67, distance: 9.4
click at [581, 67] on div "# Attack both ogres and grab the gem. hero . moveRight ( ) hero . attack ( "[PE…" at bounding box center [609, 158] width 146 height 252
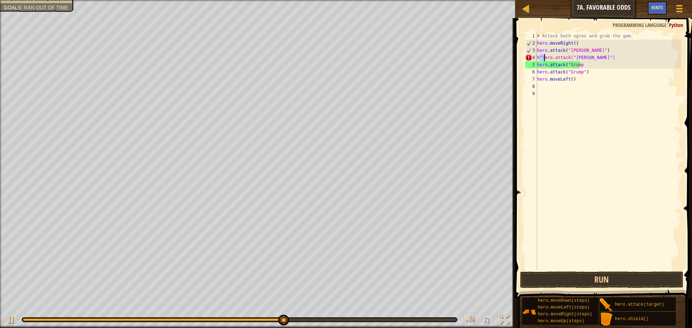
click at [578, 63] on div "# Attack both ogres and grab the gem. hero . moveRight ( ) hero . attack ( "[PE…" at bounding box center [609, 158] width 146 height 252
click at [584, 68] on div "# Attack both ogres and grab the gem. hero . moveRight ( ) hero . attack ( "[PE…" at bounding box center [609, 158] width 146 height 252
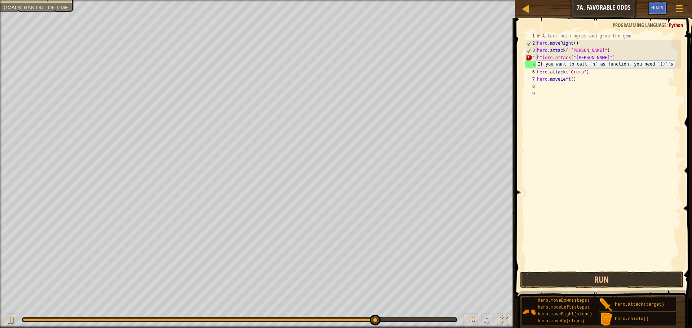
type textarea "h"
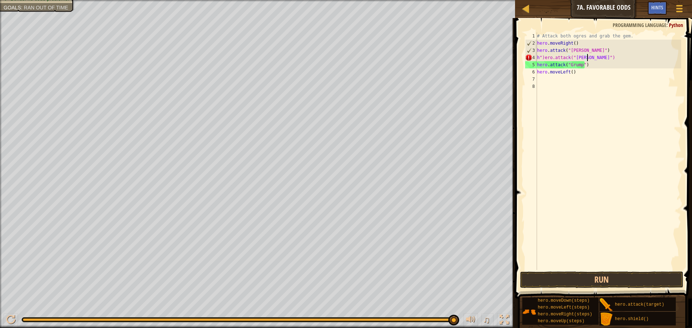
click at [543, 57] on div "# Attack both ogres and grab the gem. hero . moveRight ( ) hero . attack ( "[PE…" at bounding box center [609, 158] width 146 height 252
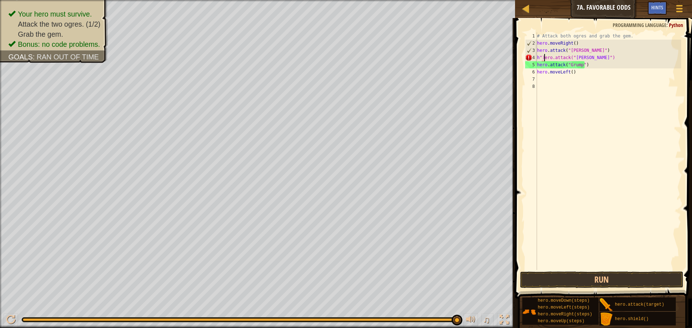
click at [544, 57] on div "# Attack both ogres and grab the gem. hero . moveRight ( ) hero . attack ( "[PE…" at bounding box center [609, 158] width 146 height 252
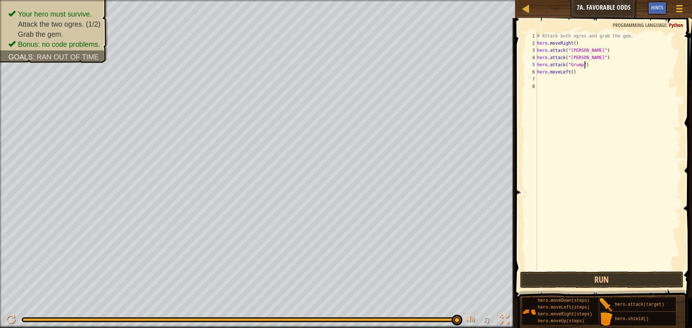
click at [587, 63] on div "# Attack both ogres and grab the gem. hero . moveRight ( ) hero . attack ( "[PE…" at bounding box center [609, 158] width 146 height 252
click at [584, 62] on div "# Attack both ogres and grab the gem. hero . moveRight ( ) hero . attack ( "[PE…" at bounding box center [609, 158] width 146 height 252
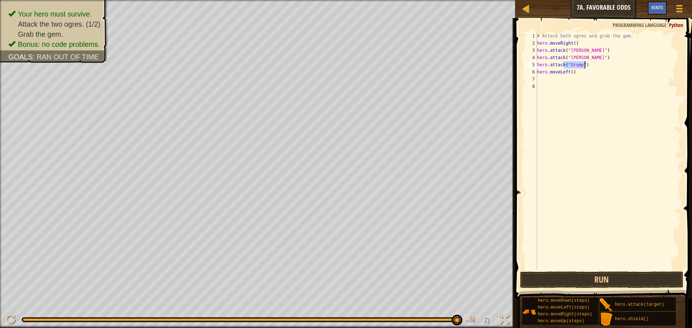
type textarea "hero.attack("Grump") hero.moveLeft()"
click at [584, 62] on div "# Attack both ogres and grab the gem. hero . moveRight ( ) hero . attack ( "[PE…" at bounding box center [609, 158] width 146 height 252
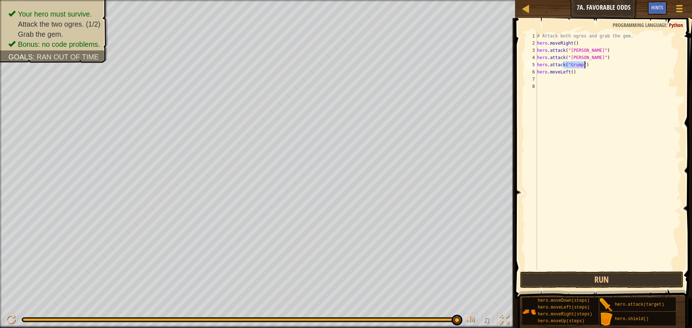
type textarea "hero.attack("Grump") hero.moveLeft()"
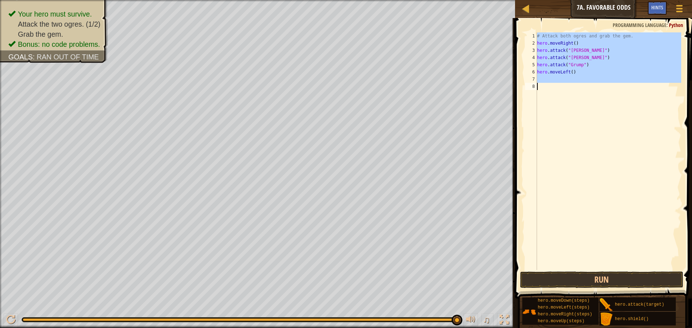
click at [584, 62] on div "# Attack both ogres and grab the gem. hero . moveRight ( ) hero . attack ( "[PE…" at bounding box center [609, 158] width 146 height 252
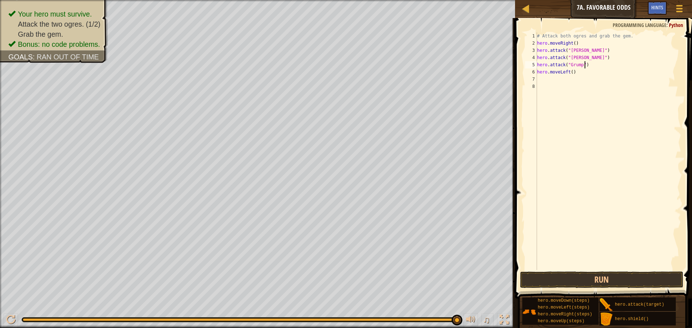
click at [584, 62] on div "# Attack both ogres and grab the gem. hero . moveRight ( ) hero . attack ( "[PE…" at bounding box center [609, 158] width 146 height 252
type textarea "h"
drag, startPoint x: 575, startPoint y: 70, endPoint x: 518, endPoint y: 70, distance: 56.2
click at [518, 70] on div "1 2 3 4 5 6 7 8 # Attack both ogres and grab the gem. hero . moveRight ( ) hero…" at bounding box center [602, 173] width 179 height 302
type textarea "hero.moveLeft()"
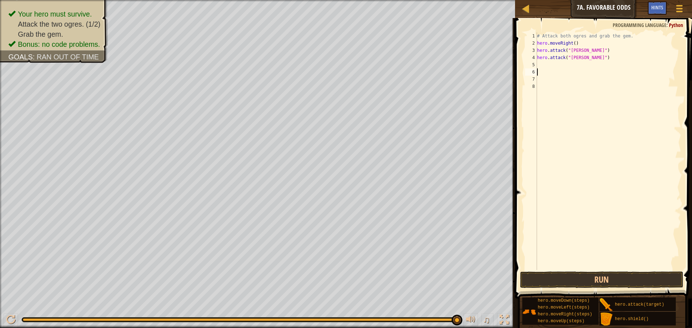
click at [559, 62] on div "# Attack both ogres and grab the gem. hero . moveRight ( ) hero . attack ( "[PE…" at bounding box center [609, 158] width 146 height 252
type textarea "h"
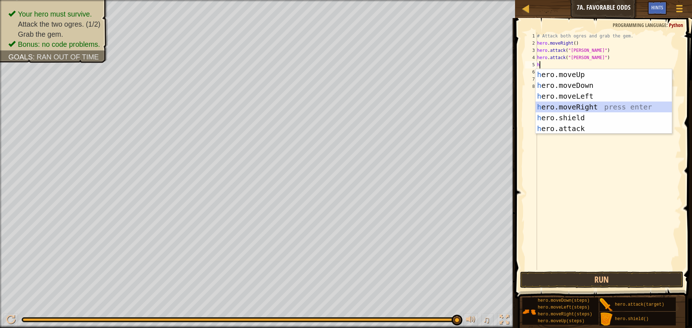
click at [566, 106] on div "h ero.moveUp press enter h ero.moveDown press enter h ero.moveLeft press enter …" at bounding box center [604, 112] width 136 height 87
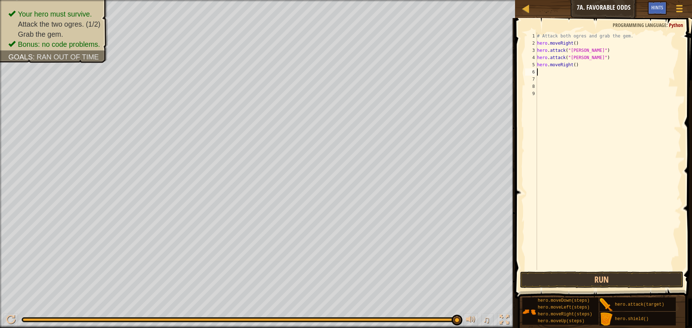
type textarea "h"
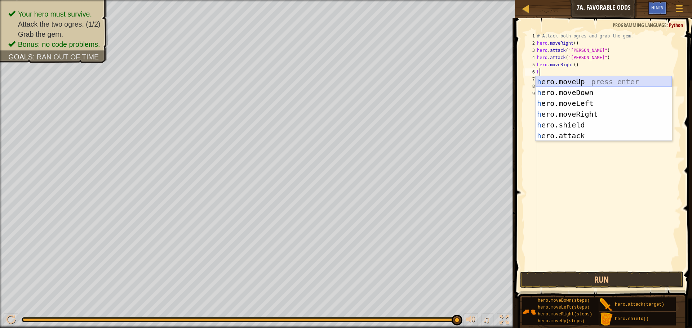
click at [567, 81] on div "h ero.moveUp press enter h ero.moveDown press enter h ero.moveLeft press enter …" at bounding box center [604, 119] width 136 height 87
type textarea "h"
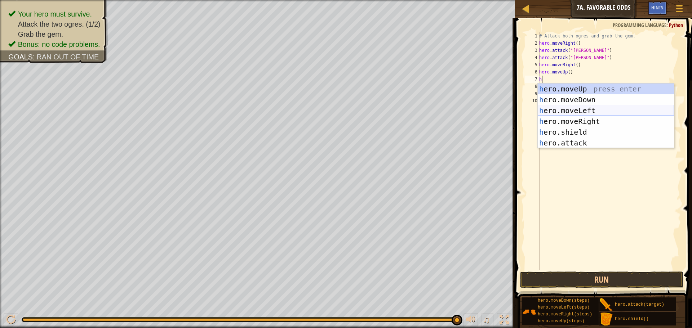
click at [561, 108] on div "h ero.moveUp press enter h ero.moveDown press enter h ero.moveLeft press enter …" at bounding box center [606, 127] width 136 height 87
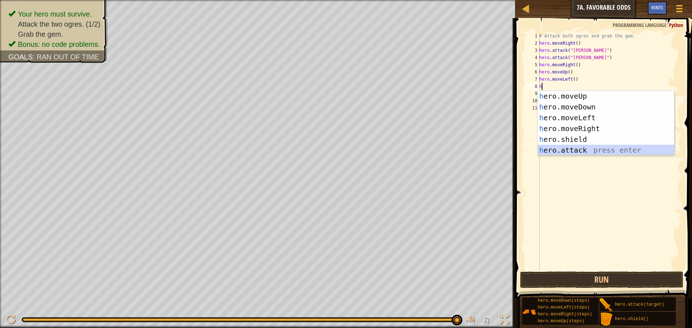
click at [569, 152] on div "h ero.moveUp press enter h ero.moveDown press enter h ero.moveLeft press enter …" at bounding box center [606, 134] width 136 height 87
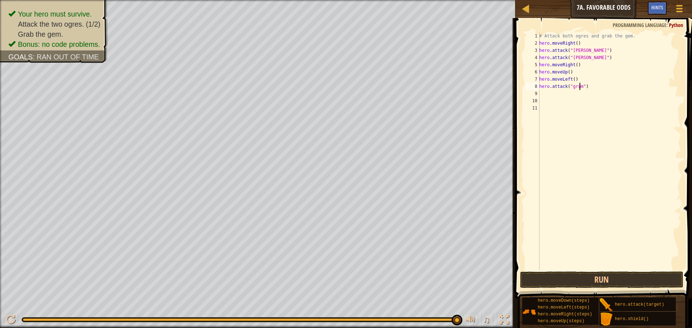
scroll to position [3, 4]
click at [572, 86] on div "# Attack both ogres and grab the gem. hero . moveRight ( ) hero . attack ( "[PE…" at bounding box center [609, 158] width 143 height 252
type textarea "hero.attack("Grump")"
click at [556, 93] on div "# Attack both ogres and grab the gem. hero . moveRight ( ) hero . attack ( "[PE…" at bounding box center [609, 158] width 143 height 252
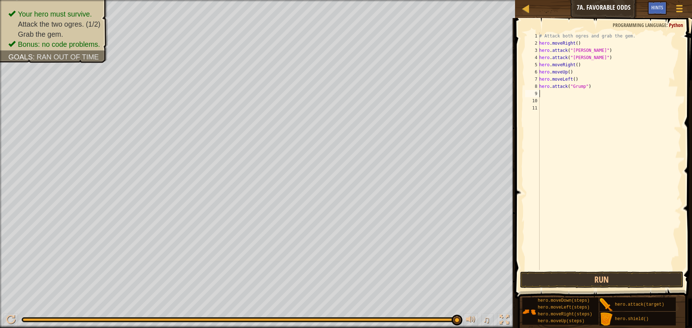
scroll to position [3, 0]
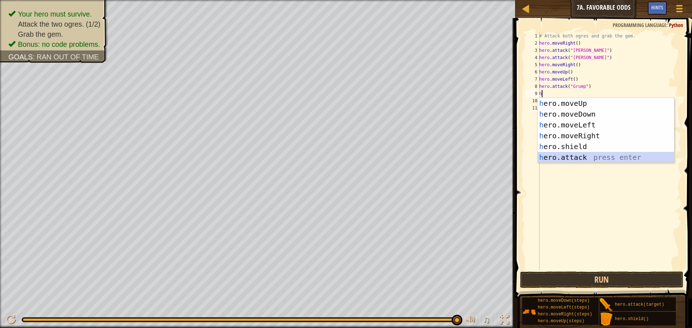
click at [560, 152] on div "h ero.moveUp press enter h ero.moveDown press enter h ero.moveLeft press enter …" at bounding box center [606, 141] width 136 height 87
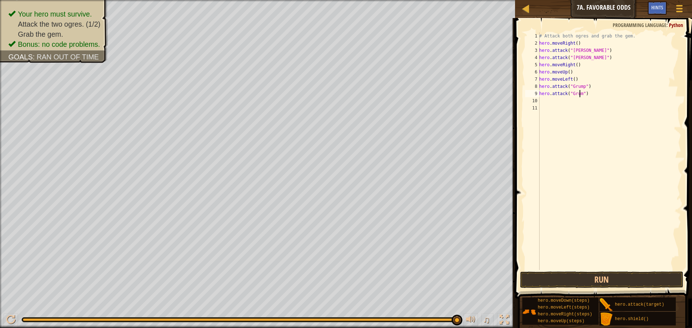
scroll to position [3, 4]
type textarea "hero.attack("Grump")"
click at [591, 276] on button "Run" at bounding box center [601, 280] width 163 height 17
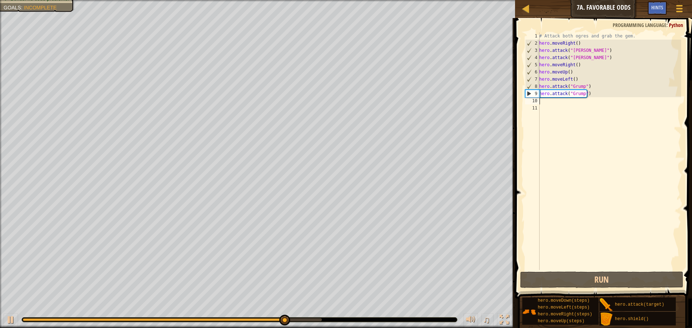
click at [542, 103] on div "# Attack both ogres and grab the gem. hero . moveRight ( ) hero . attack ( "[PE…" at bounding box center [609, 158] width 143 height 252
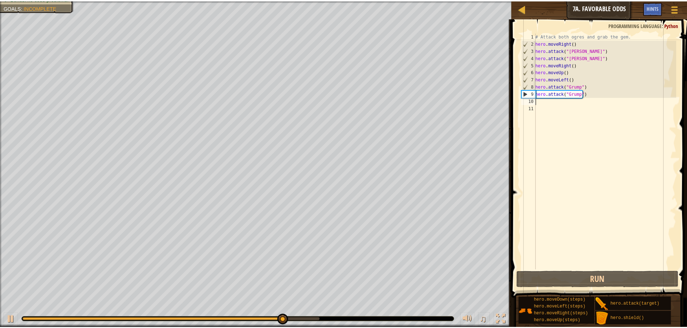
scroll to position [3, 0]
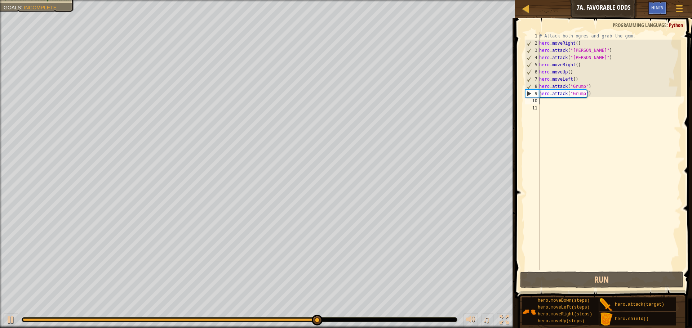
type textarea "h"
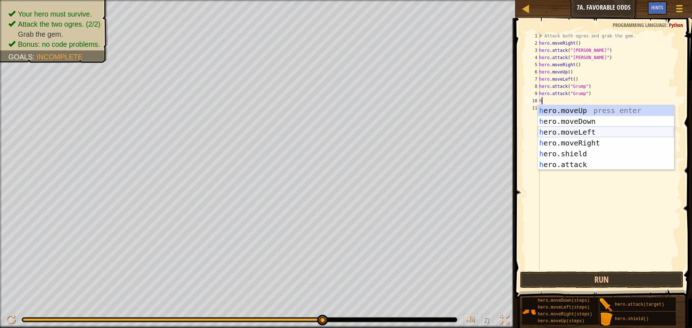
click at [568, 137] on div "h ero.moveUp press enter h ero.moveDown press enter h ero.moveLeft press enter …" at bounding box center [606, 148] width 136 height 87
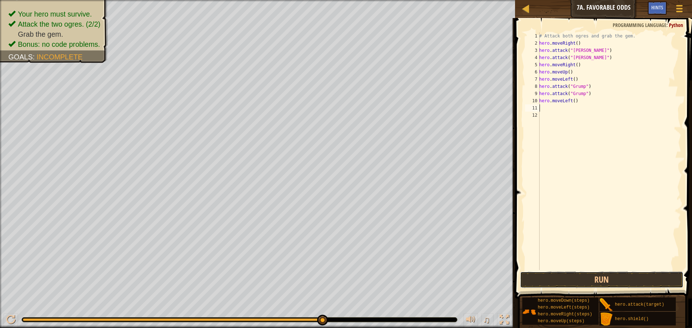
click at [575, 273] on button "Run" at bounding box center [601, 280] width 163 height 17
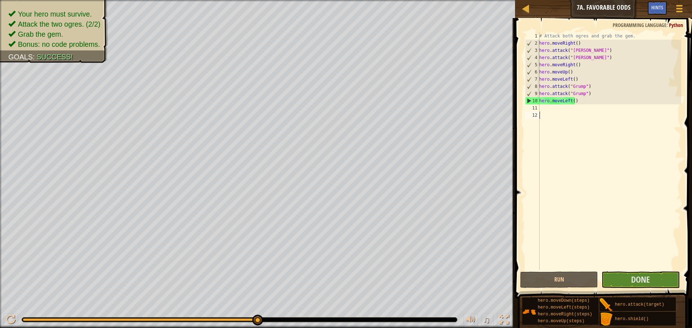
click at [615, 254] on div "# Attack both ogres and grab the gem. hero . moveRight ( ) hero . attack ( "[PE…" at bounding box center [609, 158] width 143 height 252
click at [665, 288] on button "Done" at bounding box center [641, 280] width 78 height 17
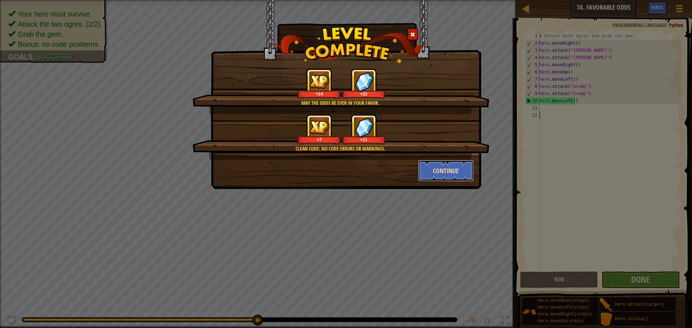
click at [437, 169] on button "Continue" at bounding box center [446, 171] width 56 height 22
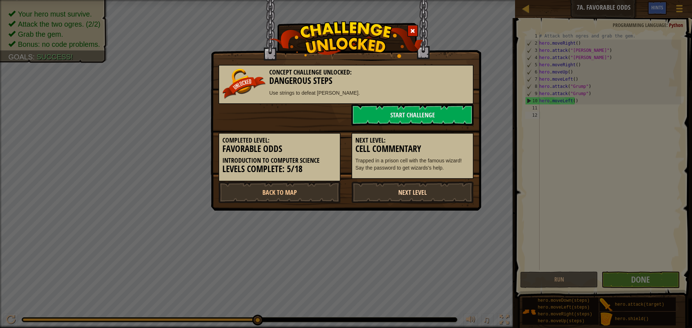
click at [426, 187] on link "Next Level" at bounding box center [412, 193] width 122 height 22
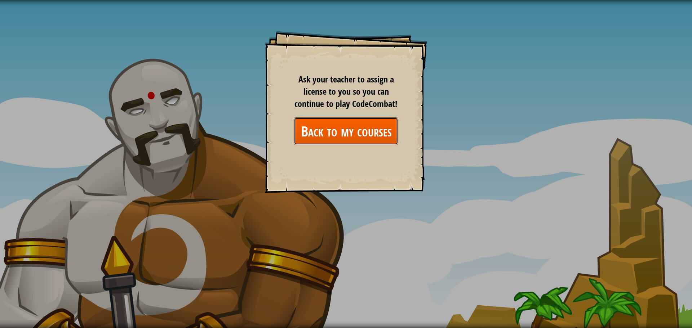
click at [357, 129] on link "Back to my courses" at bounding box center [346, 131] width 105 height 28
